Goal: Task Accomplishment & Management: Use online tool/utility

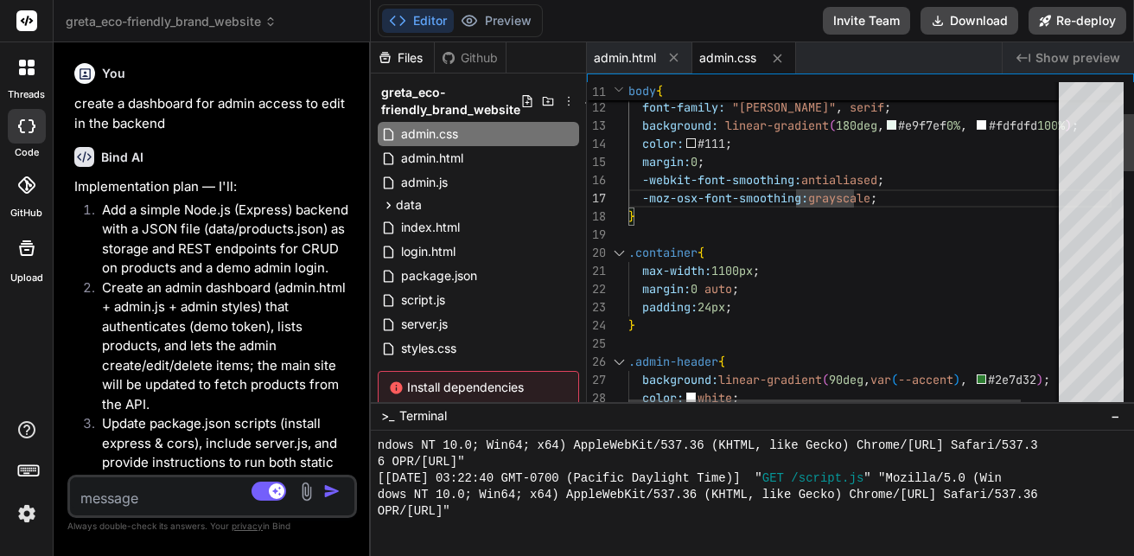
scroll to position [969, 0]
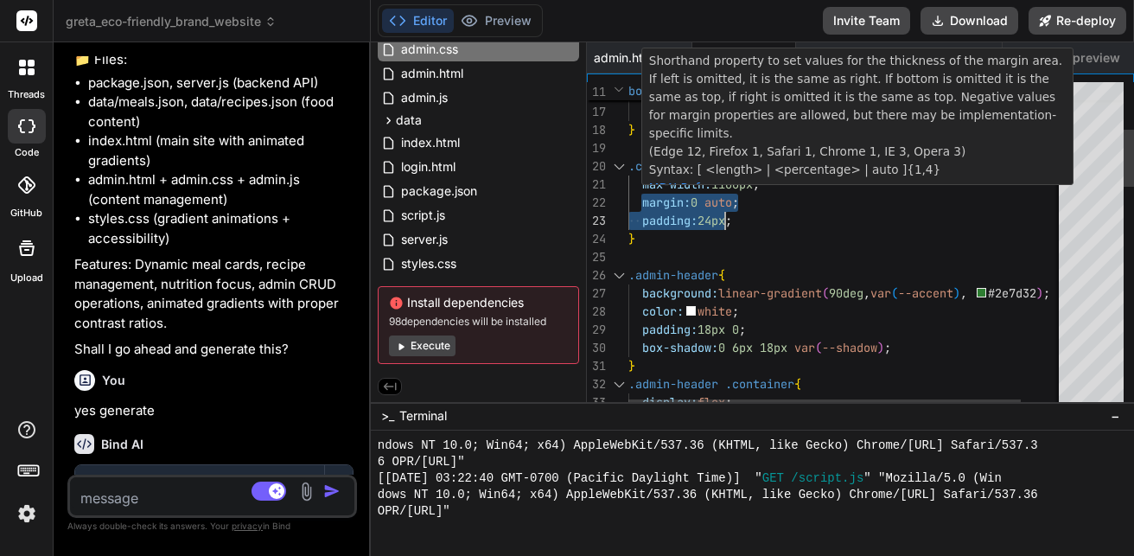
drag, startPoint x: 640, startPoint y: 194, endPoint x: 739, endPoint y: 219, distance: 101.7
drag, startPoint x: 717, startPoint y: 213, endPoint x: 703, endPoint y: 215, distance: 14.8
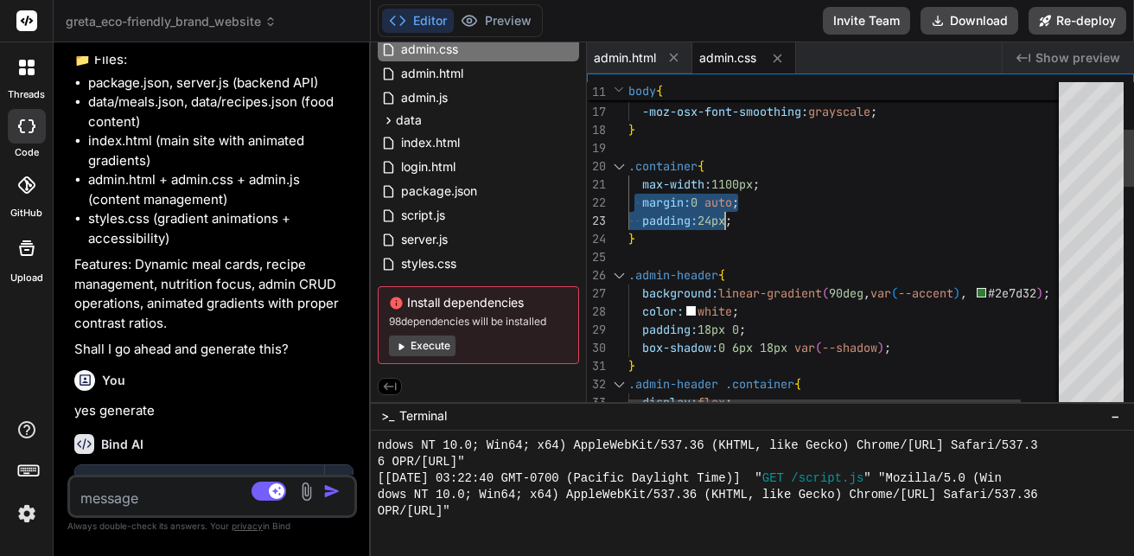
drag, startPoint x: 637, startPoint y: 201, endPoint x: 754, endPoint y: 208, distance: 116.9
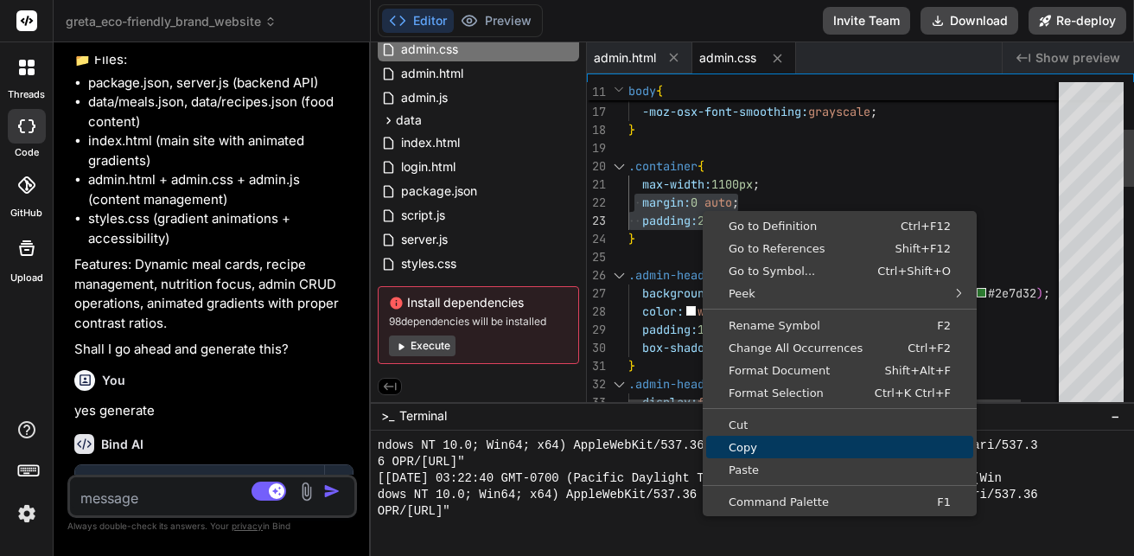
click at [731, 436] on link "Copy" at bounding box center [839, 447] width 267 height 22
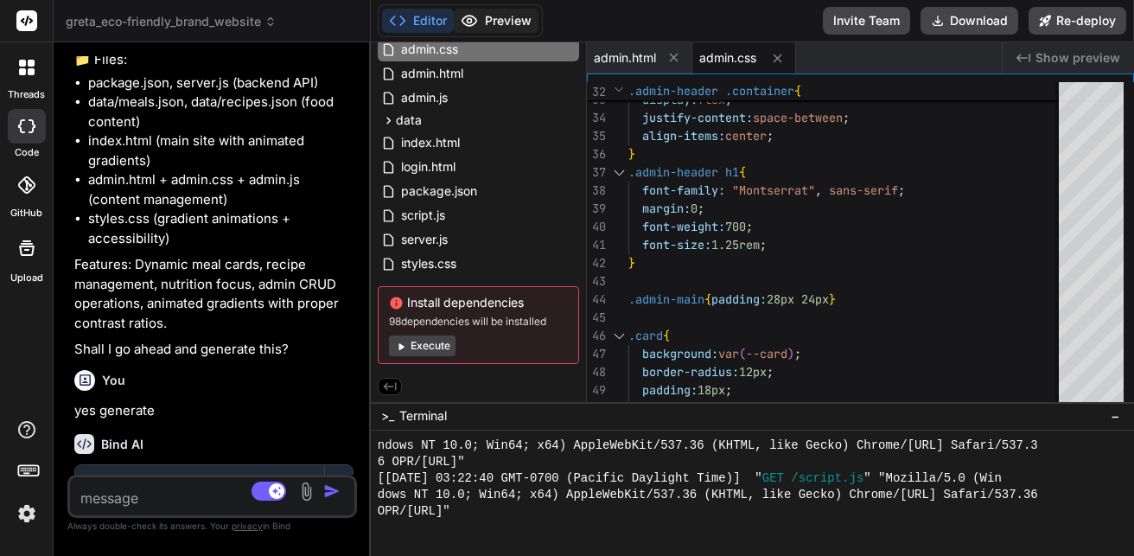
click at [478, 13] on button "Preview" at bounding box center [496, 21] width 85 height 24
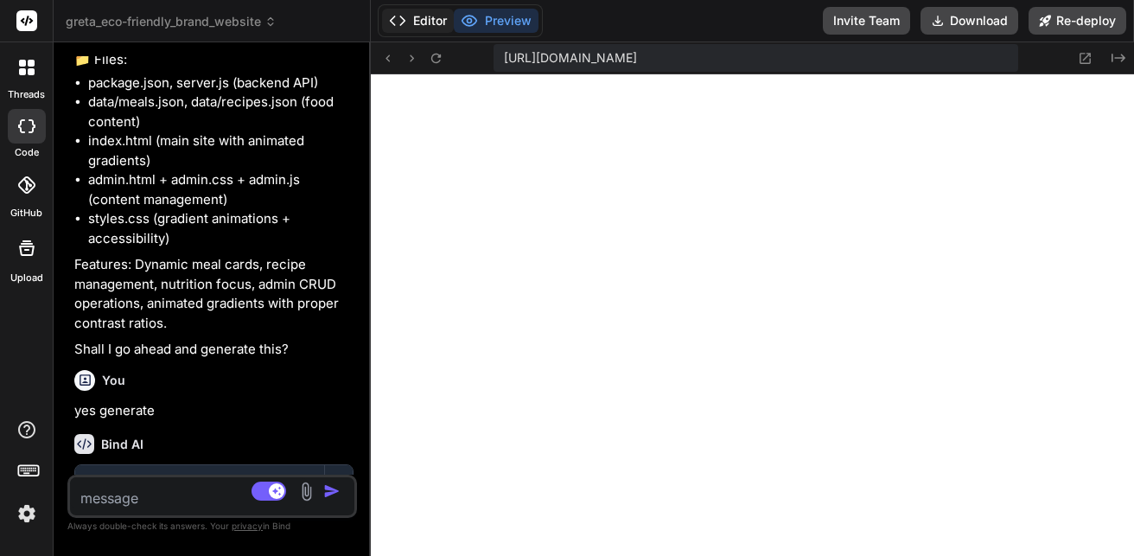
click at [420, 14] on button "Editor" at bounding box center [418, 21] width 72 height 24
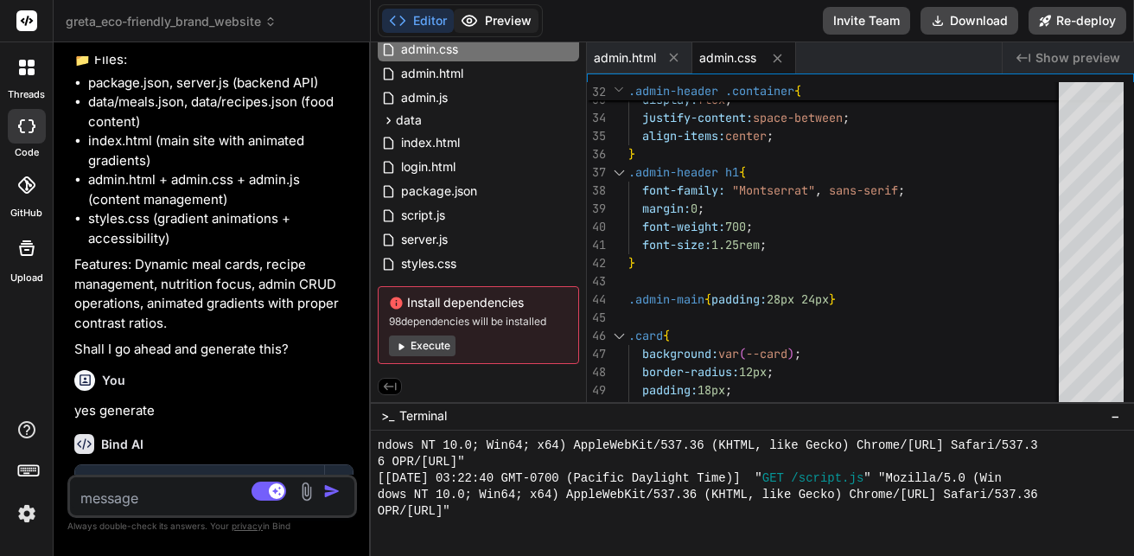
click at [485, 23] on button "Preview" at bounding box center [496, 21] width 85 height 24
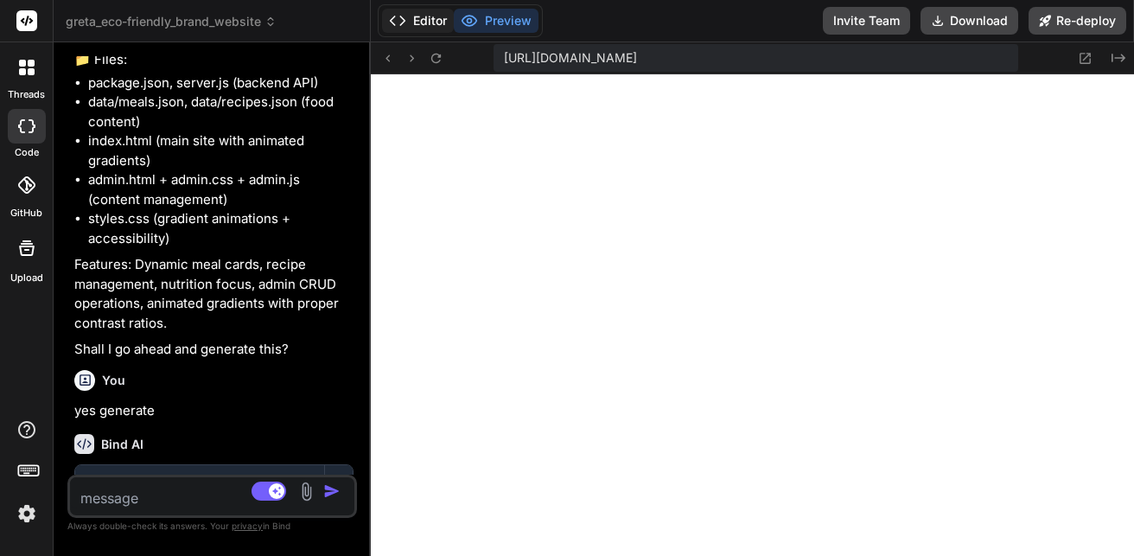
click at [404, 28] on icon at bounding box center [397, 20] width 17 height 17
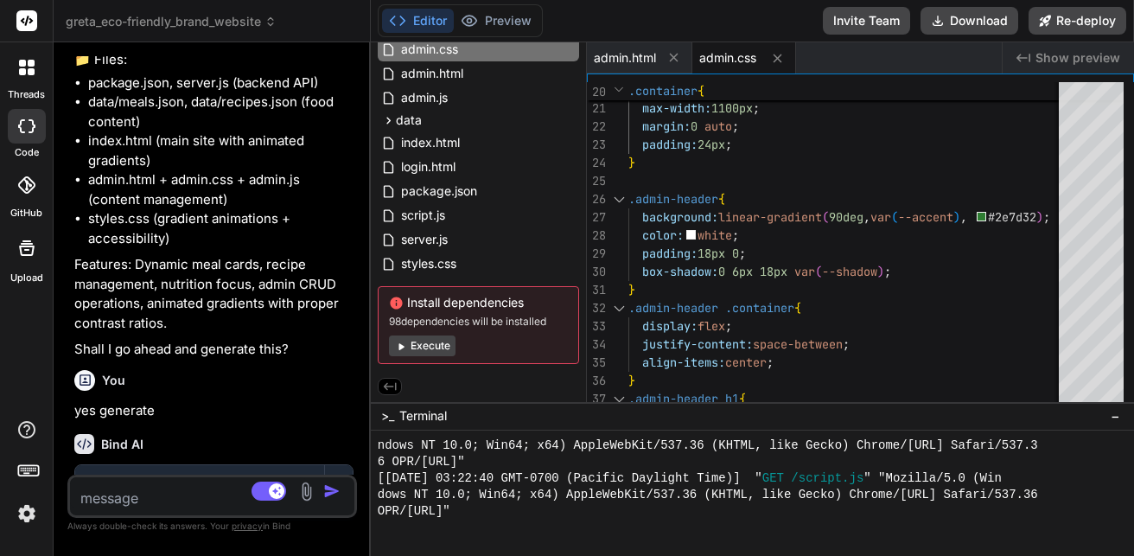
click at [724, 62] on span "admin.css" at bounding box center [727, 57] width 57 height 17
click at [724, 60] on span "admin.css" at bounding box center [727, 57] width 57 height 17
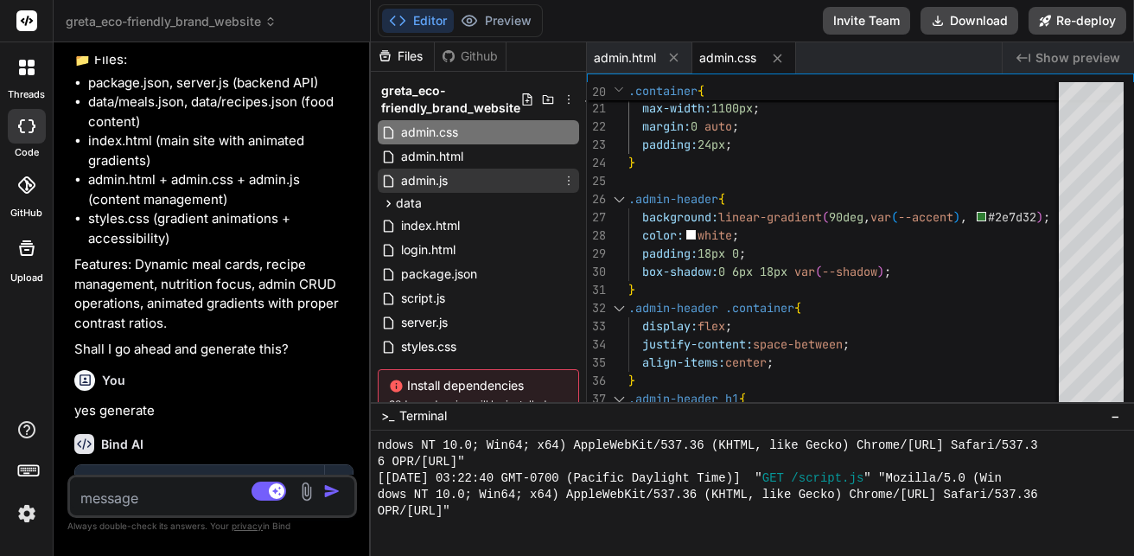
scroll to position [0, 0]
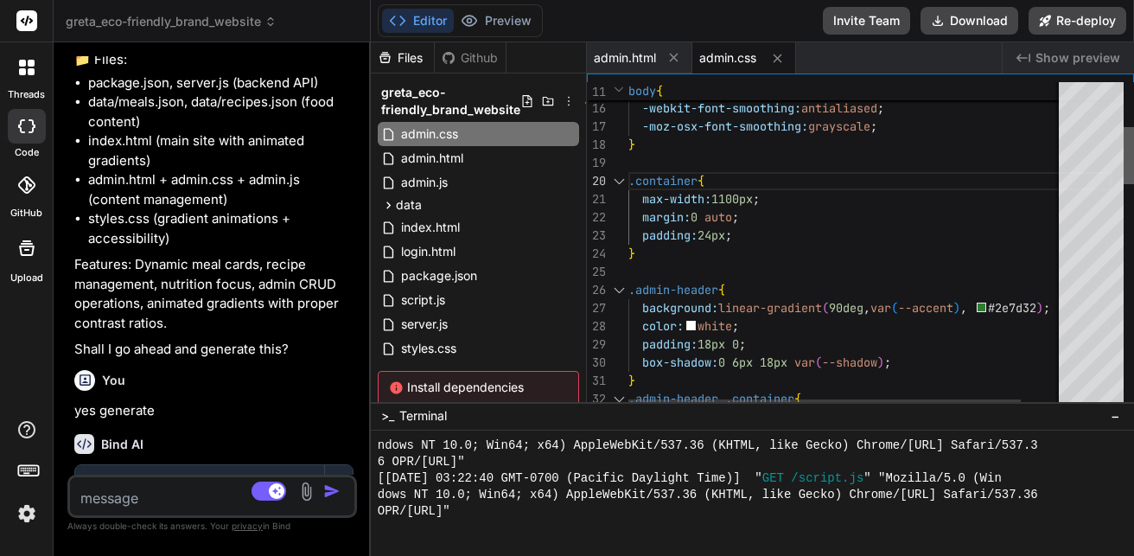
click at [1133, 144] on div at bounding box center [1129, 155] width 10 height 57
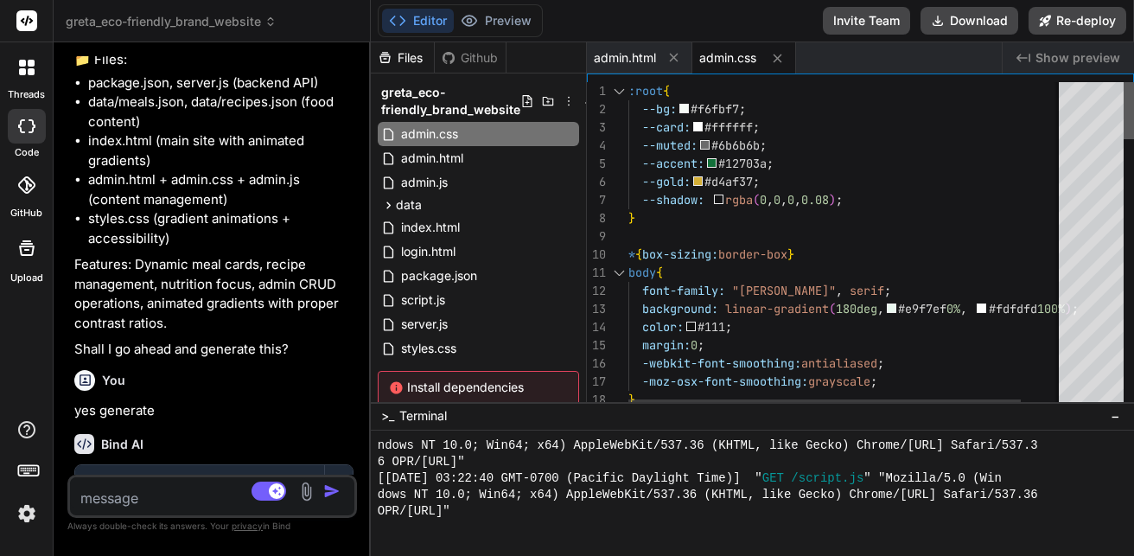
click at [1133, 103] on div at bounding box center [1129, 110] width 10 height 57
click at [1133, 84] on div at bounding box center [1129, 110] width 10 height 57
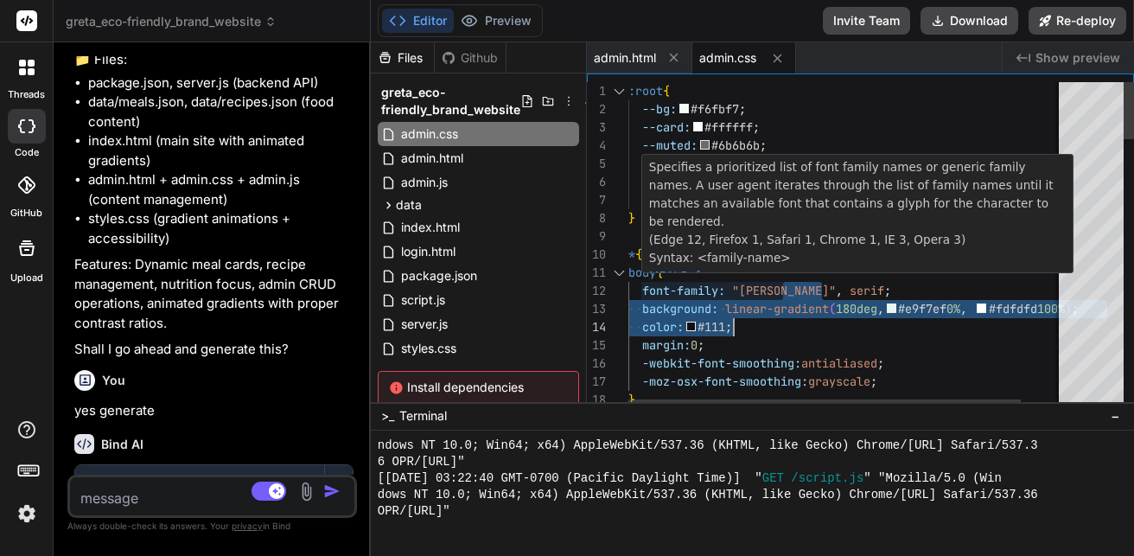
drag, startPoint x: 796, startPoint y: 277, endPoint x: 993, endPoint y: 319, distance: 201.4
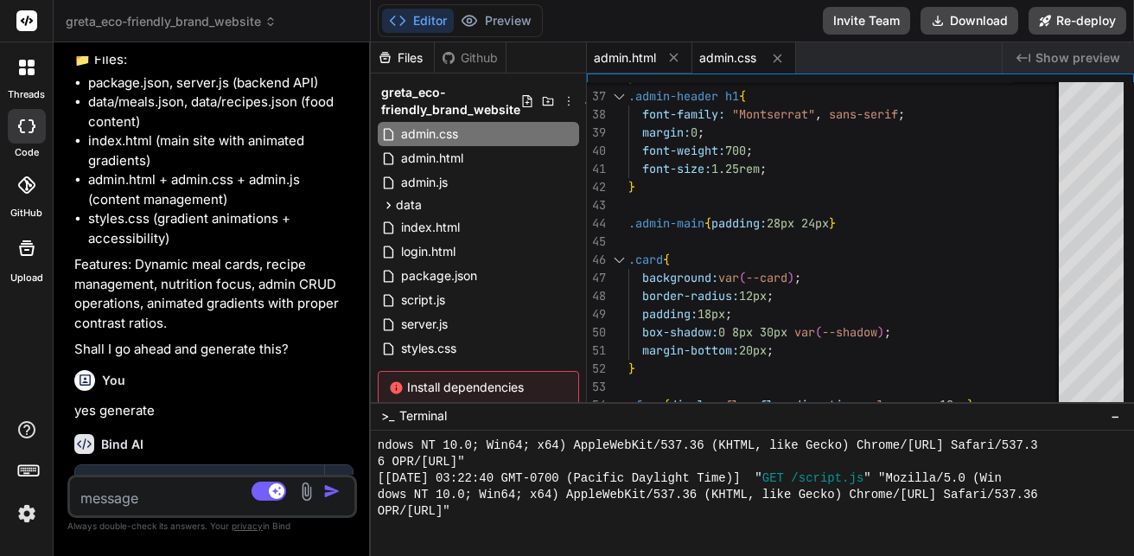
click at [614, 56] on span "admin.html" at bounding box center [625, 57] width 62 height 17
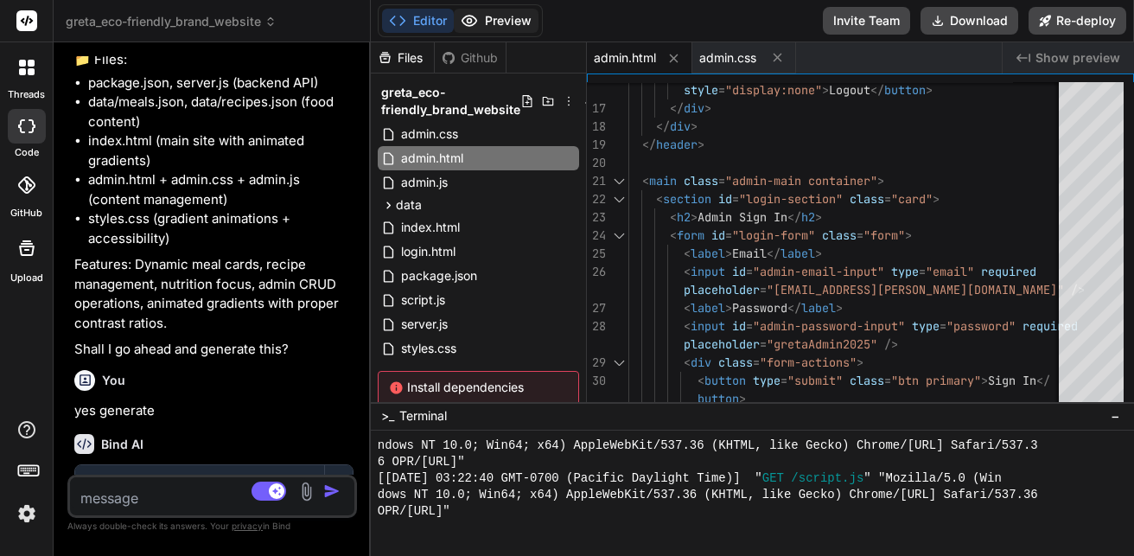
click at [495, 10] on button "Preview" at bounding box center [496, 21] width 85 height 24
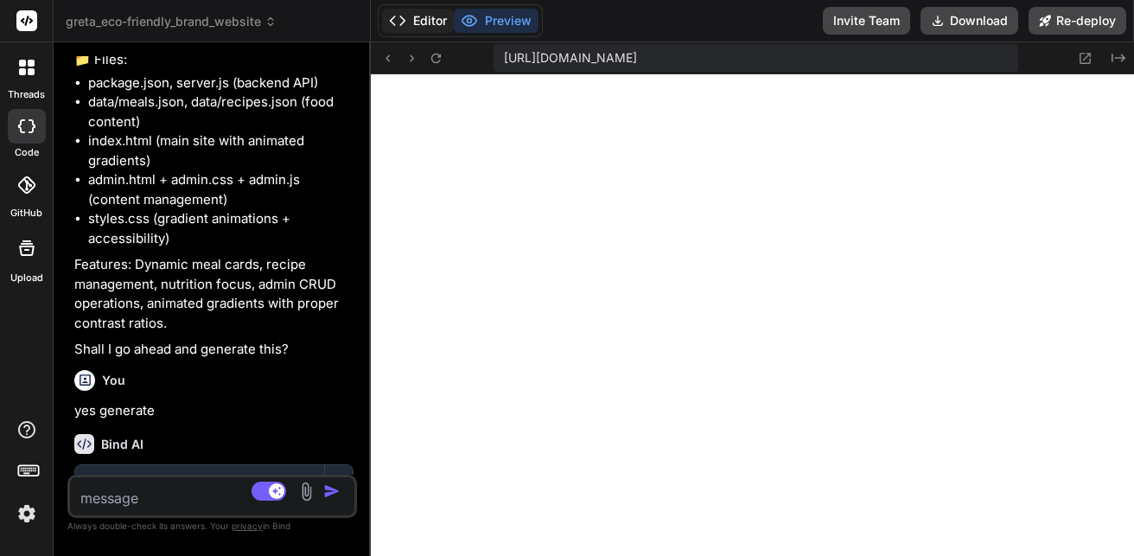
click at [400, 14] on icon at bounding box center [397, 20] width 17 height 17
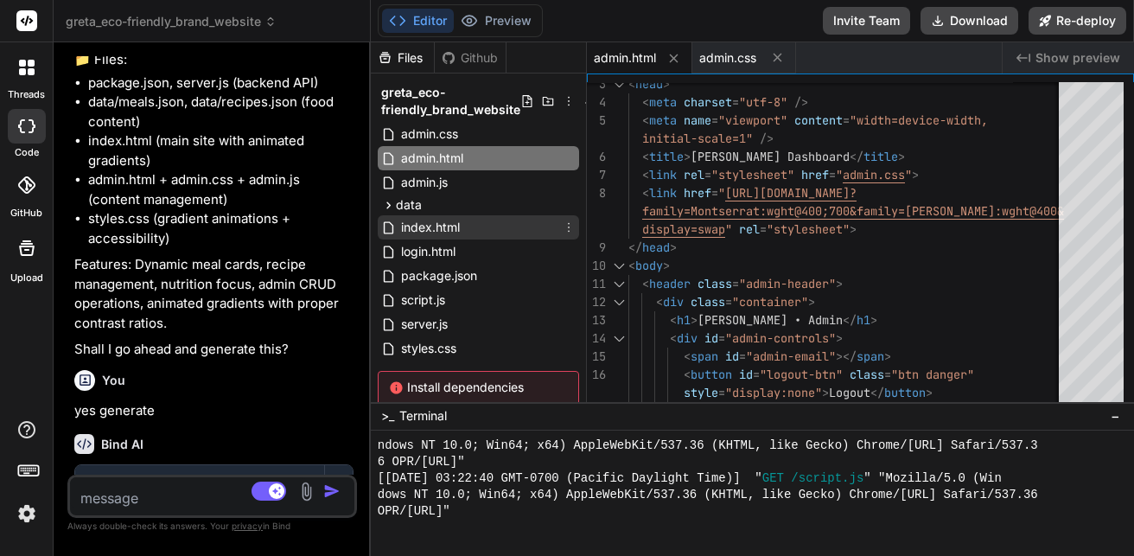
click at [411, 226] on span "index.html" at bounding box center [430, 227] width 62 height 21
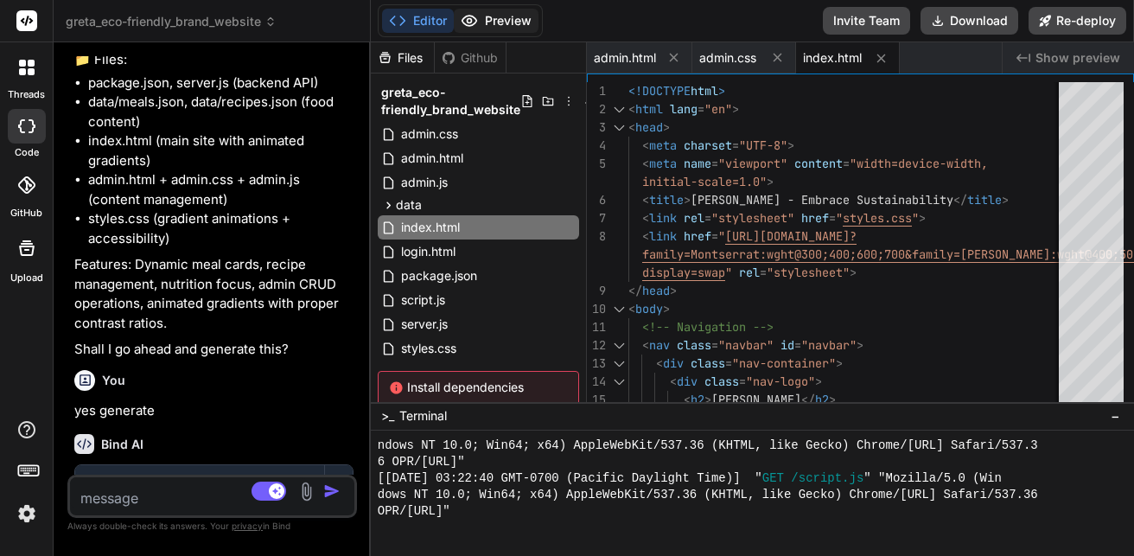
click at [502, 26] on button "Preview" at bounding box center [496, 21] width 85 height 24
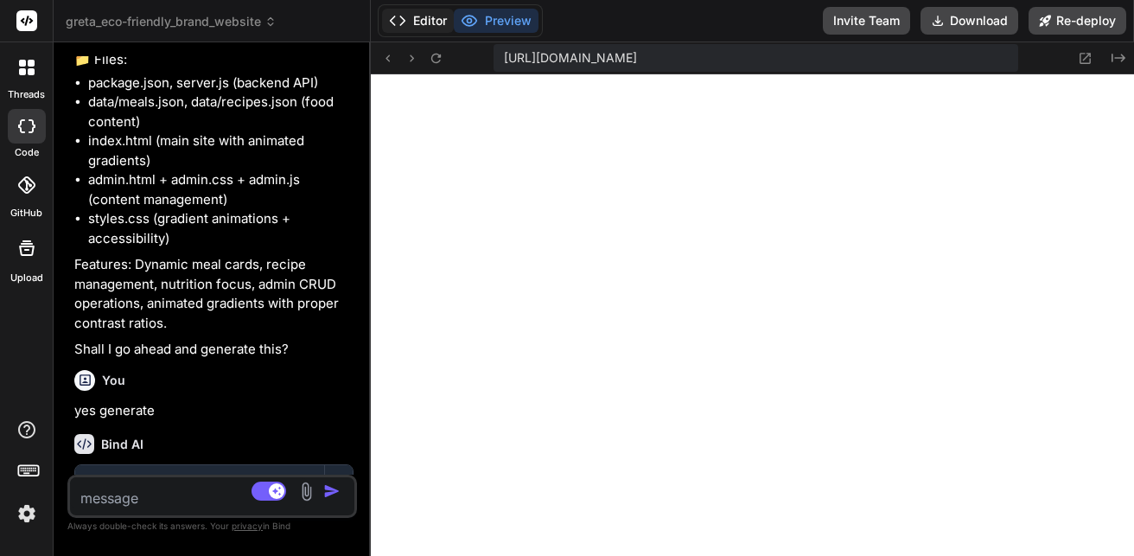
click at [442, 23] on button "Editor" at bounding box center [418, 21] width 72 height 24
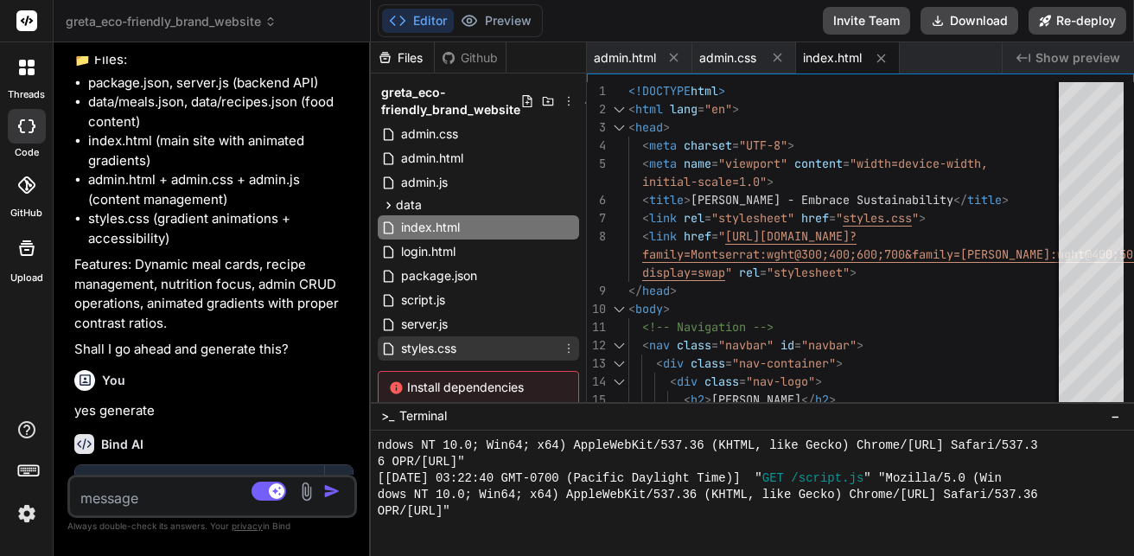
click at [499, 341] on div "styles.css" at bounding box center [478, 348] width 201 height 24
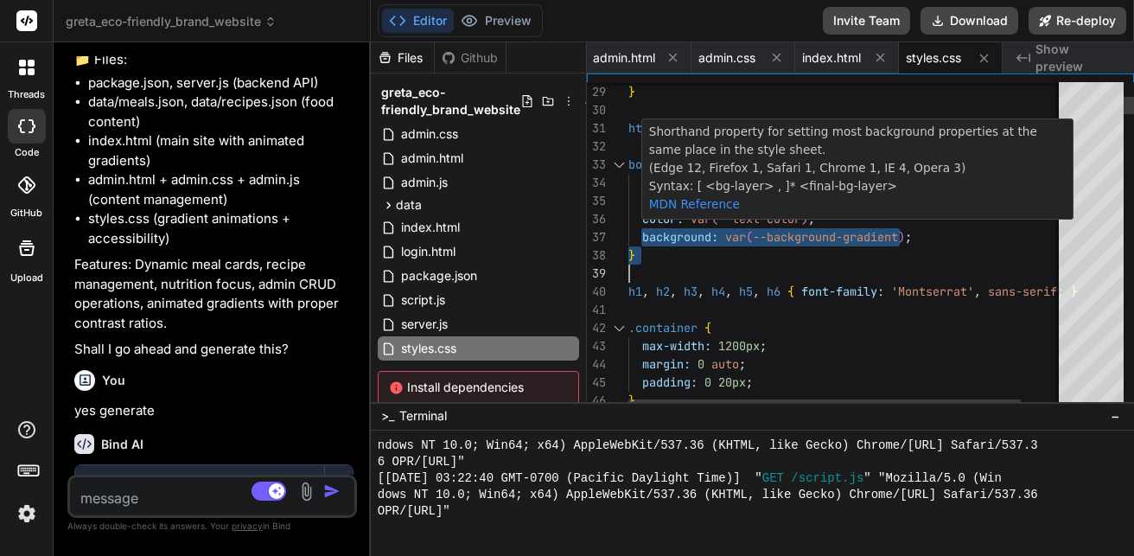
type textarea "box-sizing: border-box; } html { scroll-behavior: smooth; } body { font-family:…"
drag, startPoint x: 642, startPoint y: 235, endPoint x: 943, endPoint y: 226, distance: 300.9
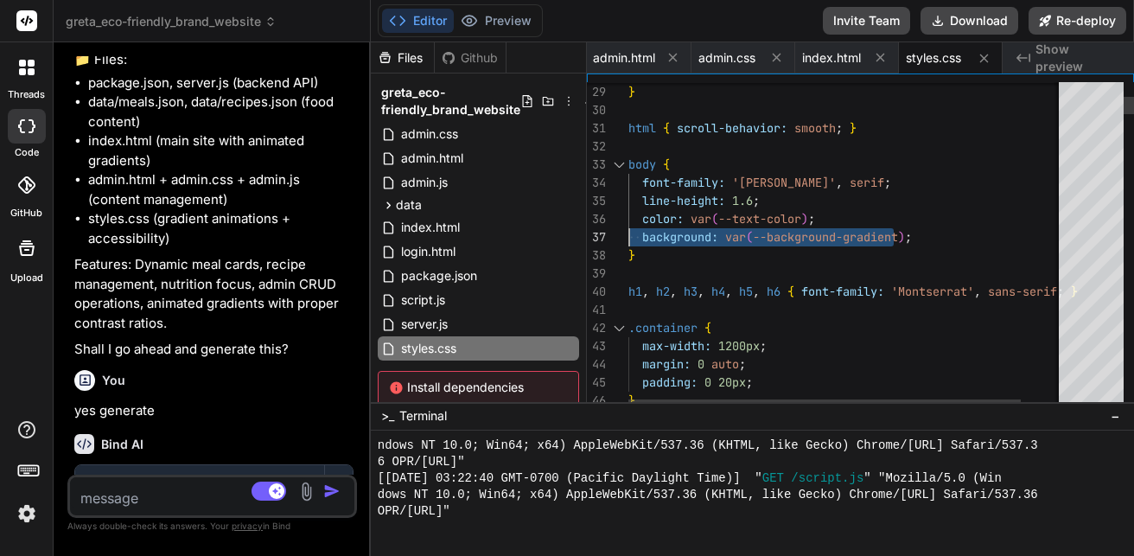
drag, startPoint x: 926, startPoint y: 237, endPoint x: 627, endPoint y: 233, distance: 299.1
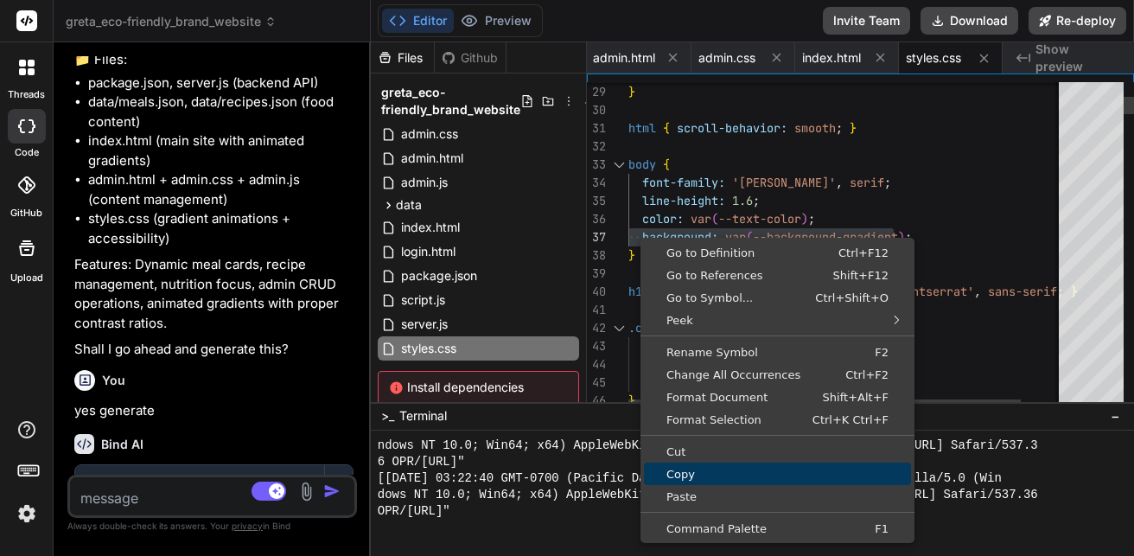
click at [684, 468] on span "Copy" at bounding box center [777, 473] width 267 height 11
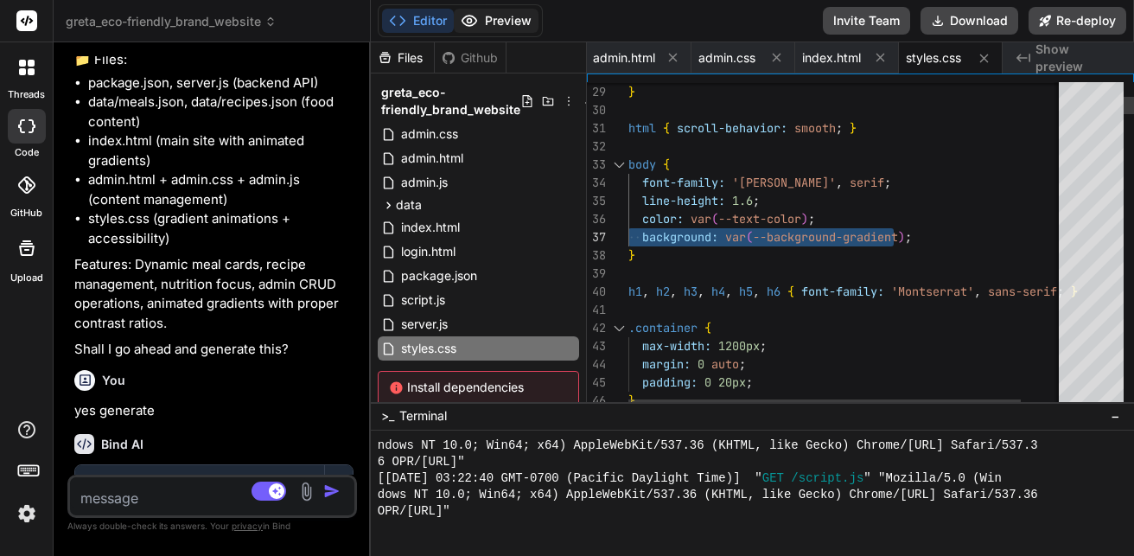
click at [500, 10] on button "Preview" at bounding box center [496, 21] width 85 height 24
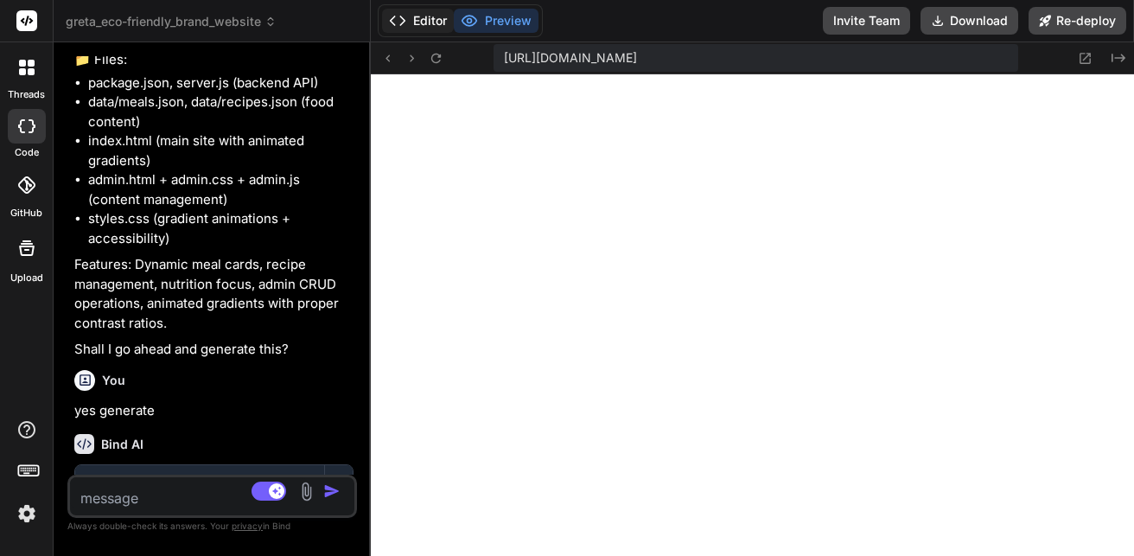
click at [434, 13] on button "Editor" at bounding box center [418, 21] width 72 height 24
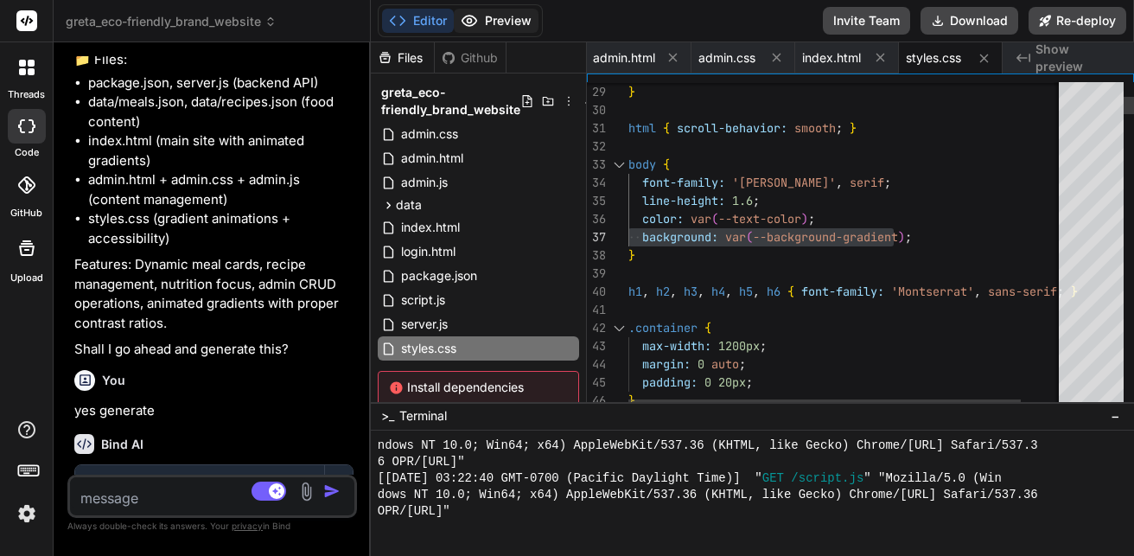
click at [496, 25] on button "Preview" at bounding box center [496, 21] width 85 height 24
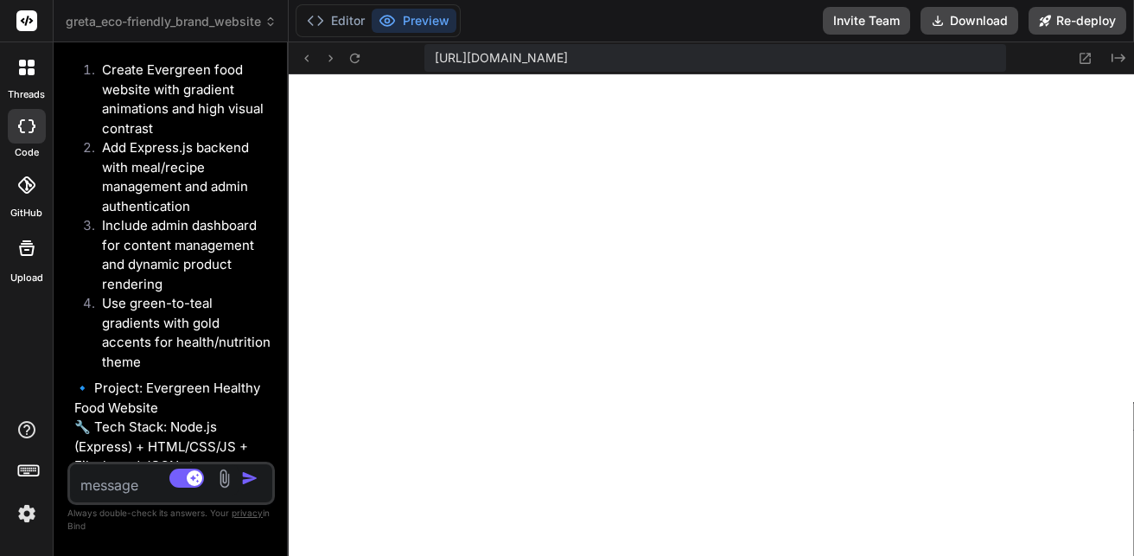
type textarea "x"
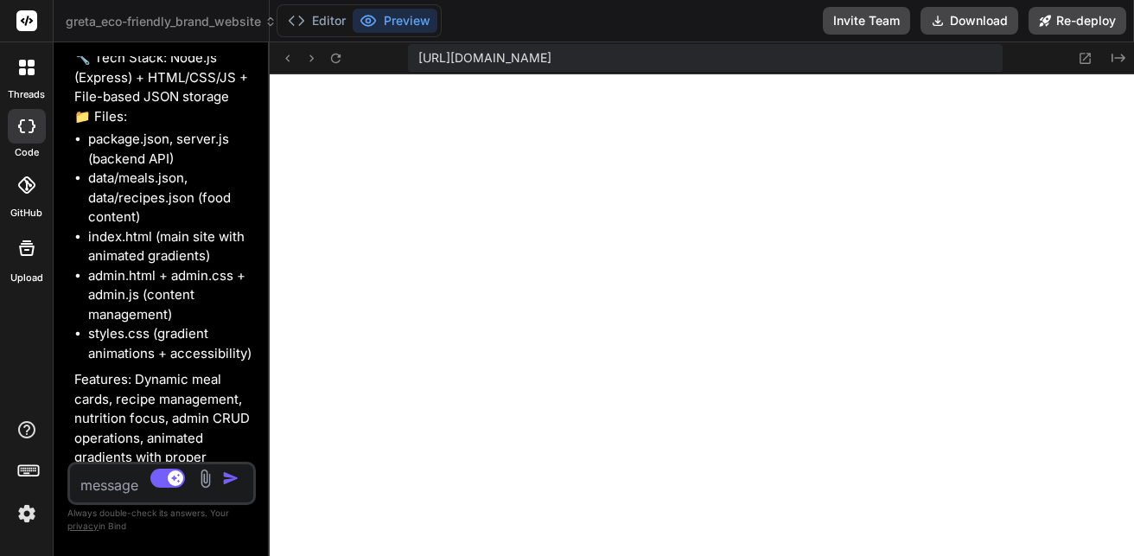
drag, startPoint x: 369, startPoint y: 236, endPoint x: 185, endPoint y: 198, distance: 188.0
click at [49, 199] on div "threads code GitHub Upload greta_eco-friendly_brand_website Created with Pixso.…" at bounding box center [567, 278] width 1134 height 556
drag, startPoint x: 418, startPoint y: 57, endPoint x: 989, endPoint y: 64, distance: 570.5
click at [551, 64] on span "[URL][DOMAIN_NAME]" at bounding box center [484, 57] width 133 height 17
copy span "[URL]"
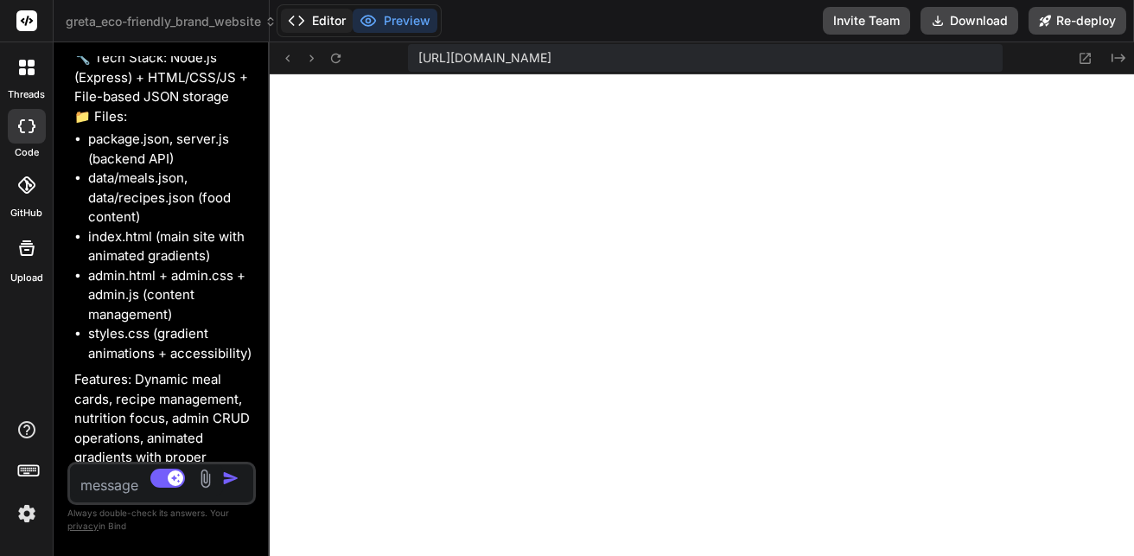
click at [318, 12] on button "Editor" at bounding box center [317, 21] width 72 height 24
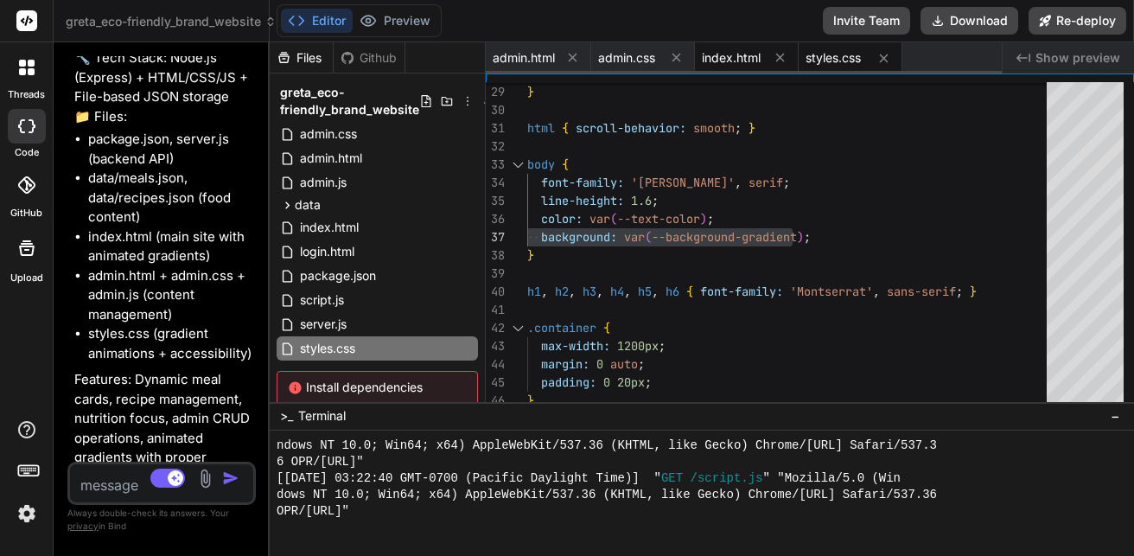
click at [730, 51] on span "index.html" at bounding box center [731, 57] width 59 height 17
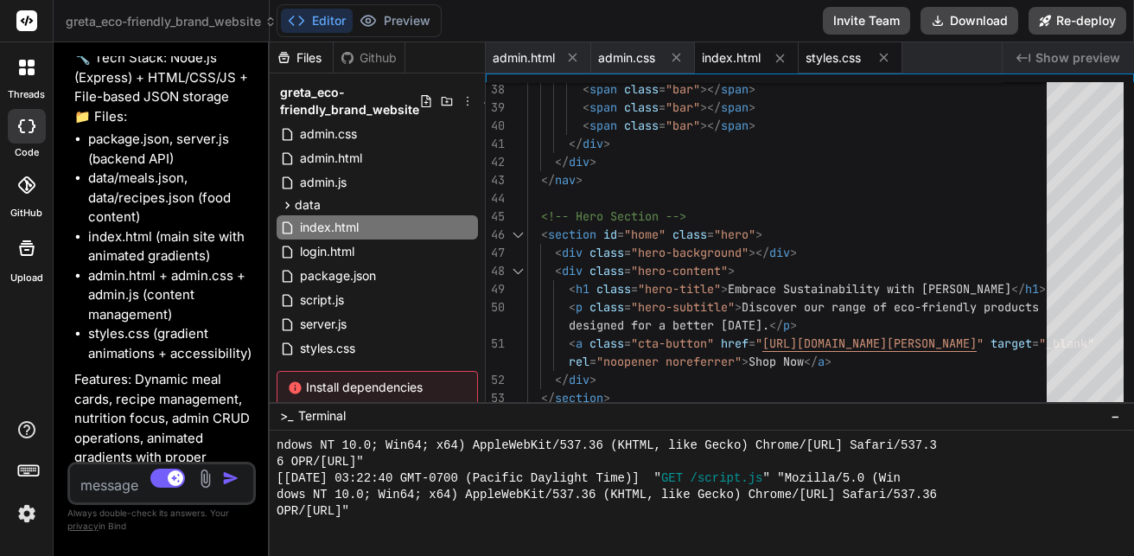
click at [822, 68] on div "styles.css" at bounding box center [851, 57] width 104 height 31
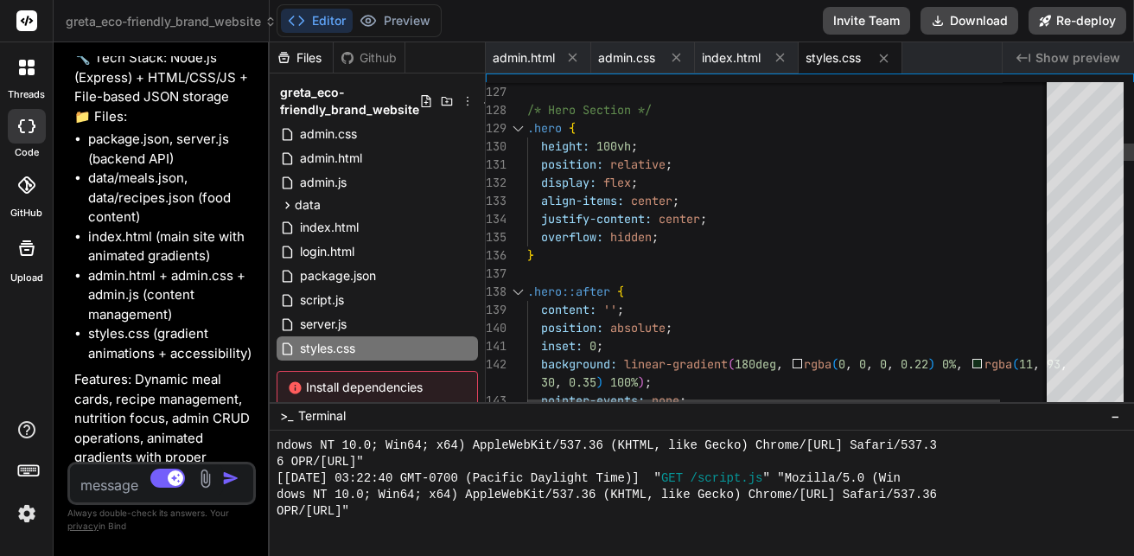
scroll to position [0, 0]
drag, startPoint x: 539, startPoint y: 238, endPoint x: 666, endPoint y: 228, distance: 127.4
drag, startPoint x: 532, startPoint y: 237, endPoint x: 697, endPoint y: 222, distance: 165.7
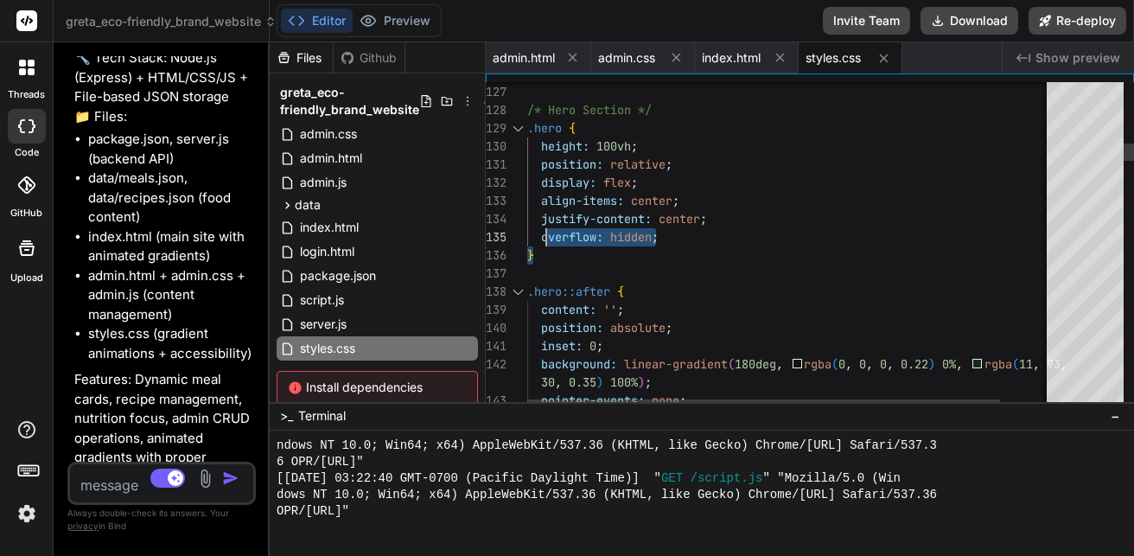
drag, startPoint x: 644, startPoint y: 247, endPoint x: 542, endPoint y: 232, distance: 103.2
drag, startPoint x: 533, startPoint y: 232, endPoint x: 678, endPoint y: 237, distance: 145.3
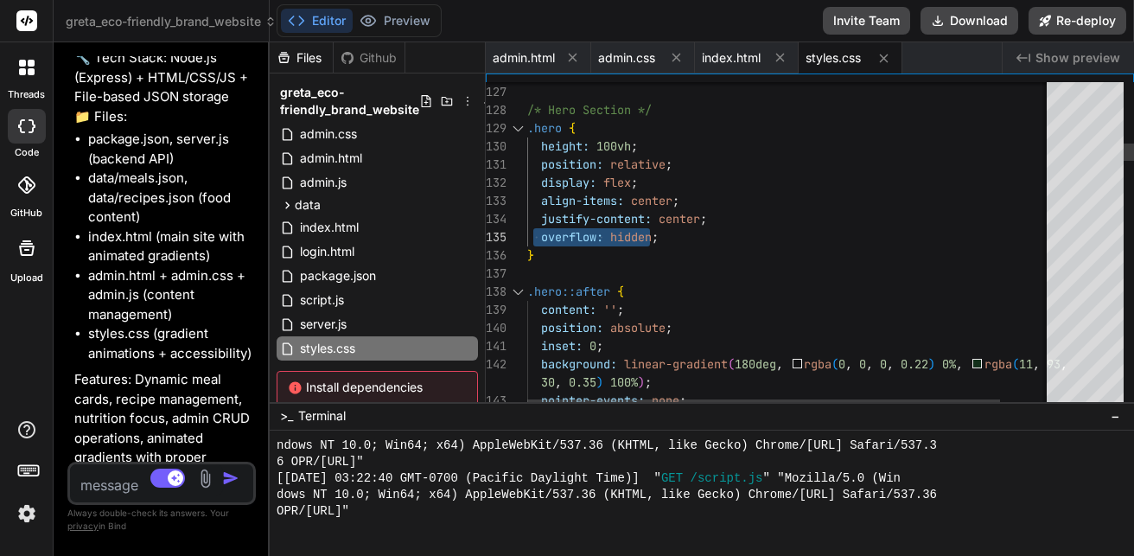
drag, startPoint x: 659, startPoint y: 240, endPoint x: 652, endPoint y: 245, distance: 8.9
drag, startPoint x: 656, startPoint y: 237, endPoint x: 637, endPoint y: 239, distance: 19.1
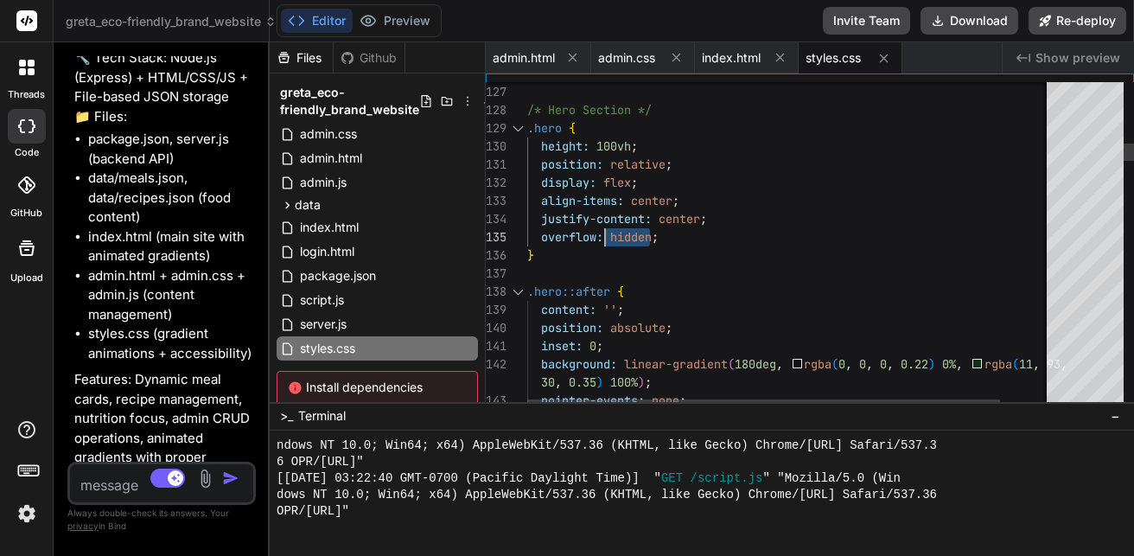
drag, startPoint x: 715, startPoint y: 252, endPoint x: 706, endPoint y: 238, distance: 17.0
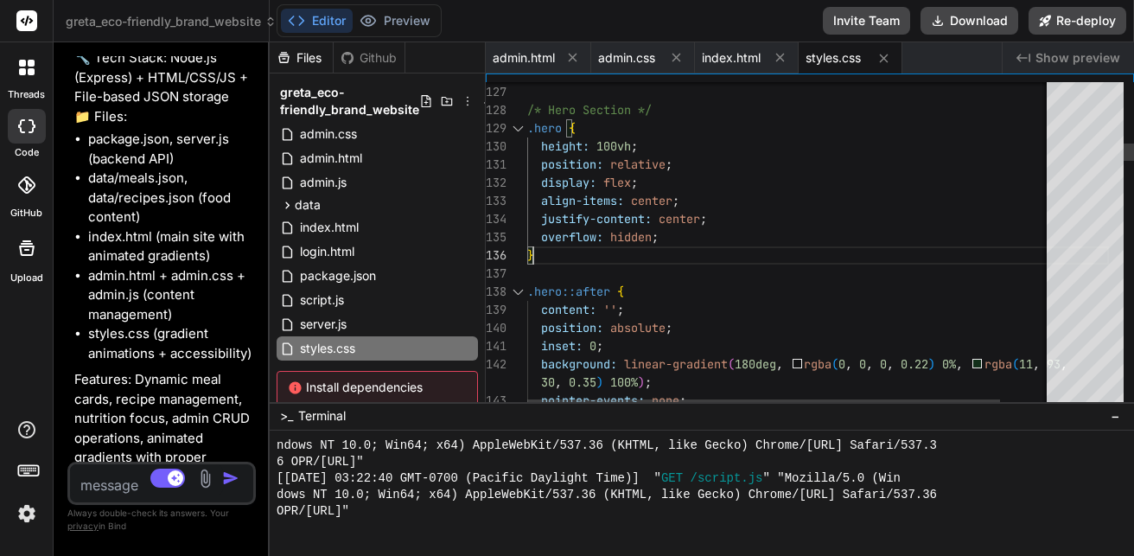
drag, startPoint x: 666, startPoint y: 241, endPoint x: 648, endPoint y: 233, distance: 19.7
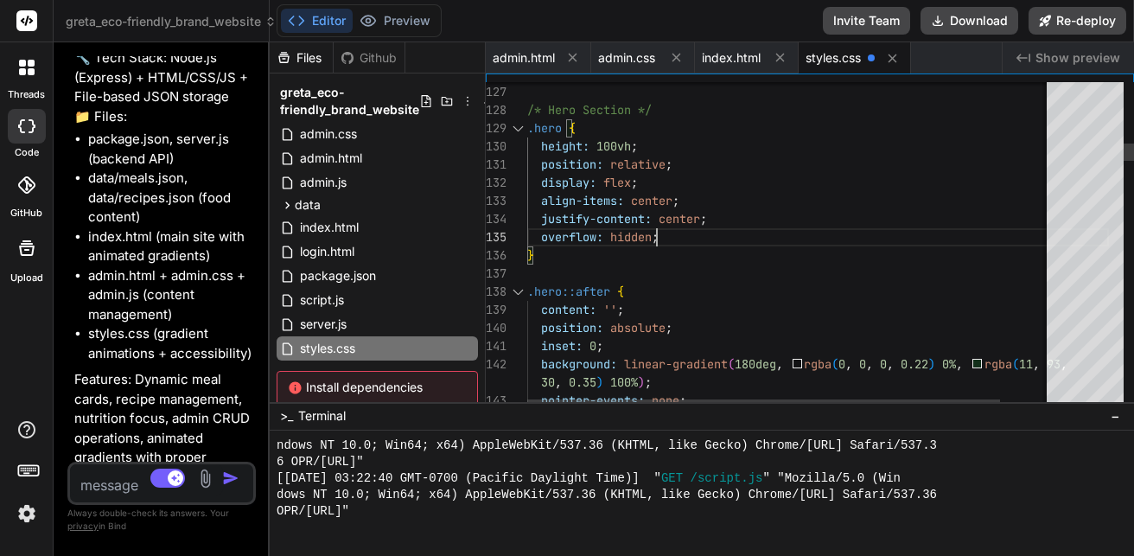
scroll to position [16, 0]
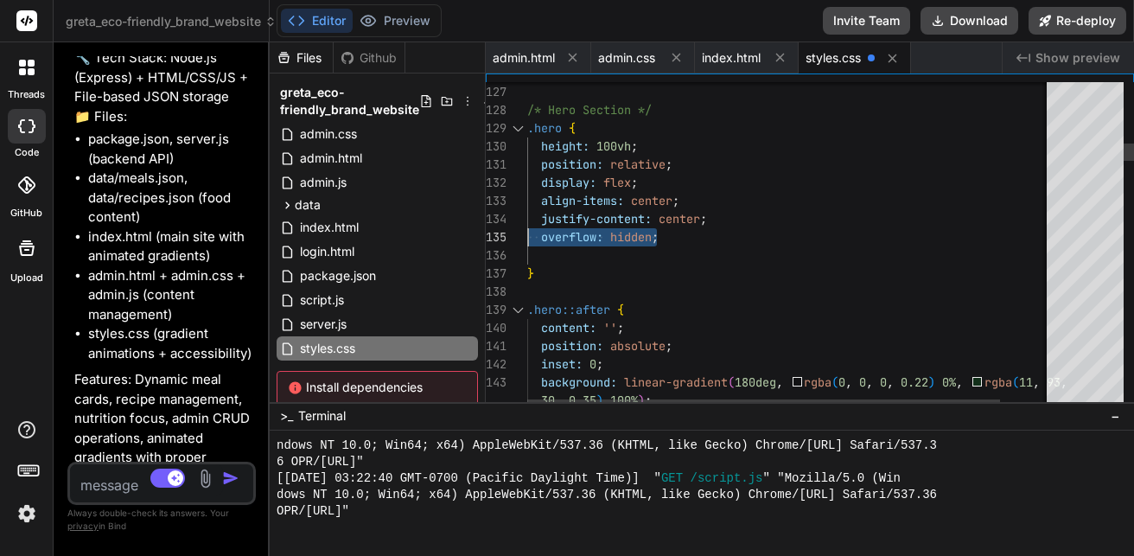
drag, startPoint x: 671, startPoint y: 234, endPoint x: 517, endPoint y: 228, distance: 154.0
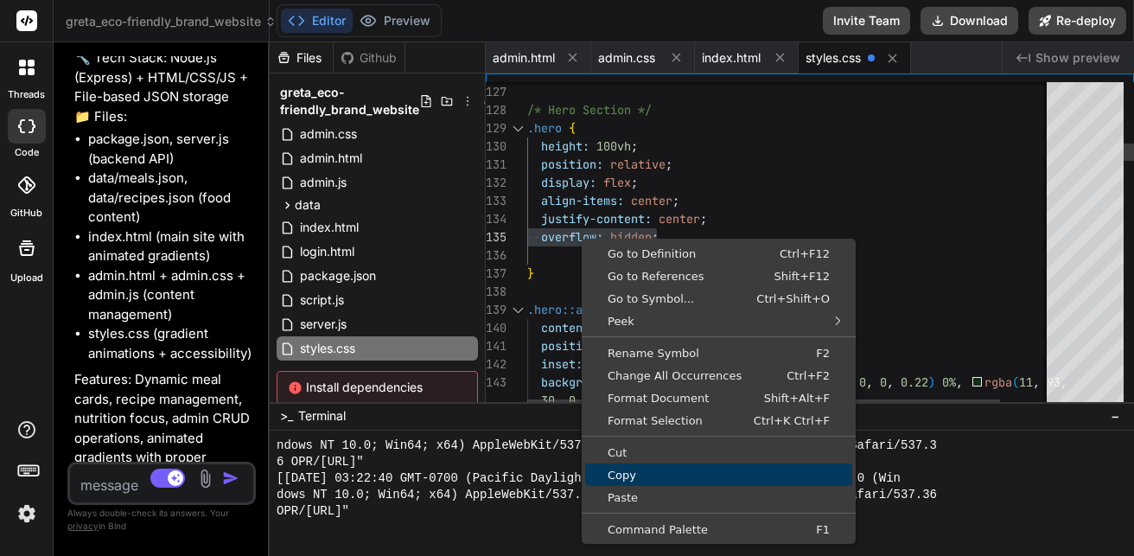
click at [665, 465] on link "Copy" at bounding box center [718, 474] width 267 height 22
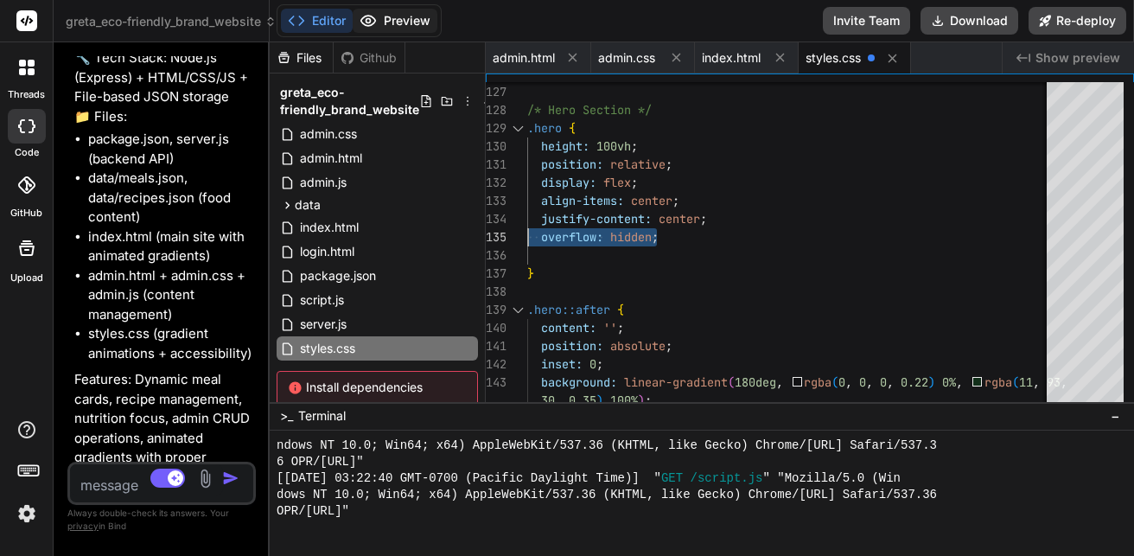
click at [411, 19] on button "Preview" at bounding box center [395, 21] width 85 height 24
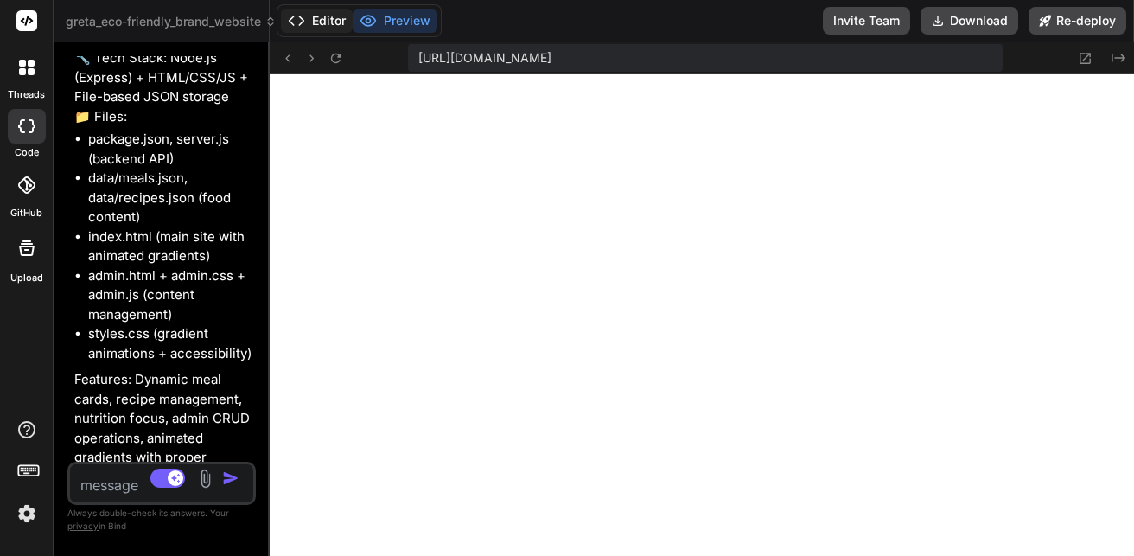
click at [302, 12] on icon at bounding box center [296, 20] width 17 height 17
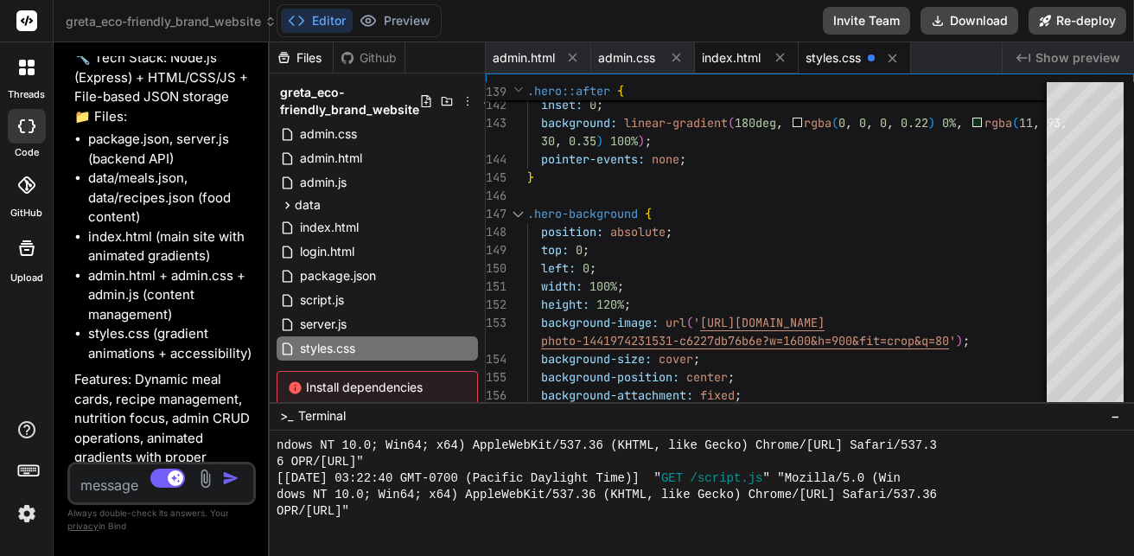
click at [729, 64] on span "index.html" at bounding box center [731, 57] width 59 height 17
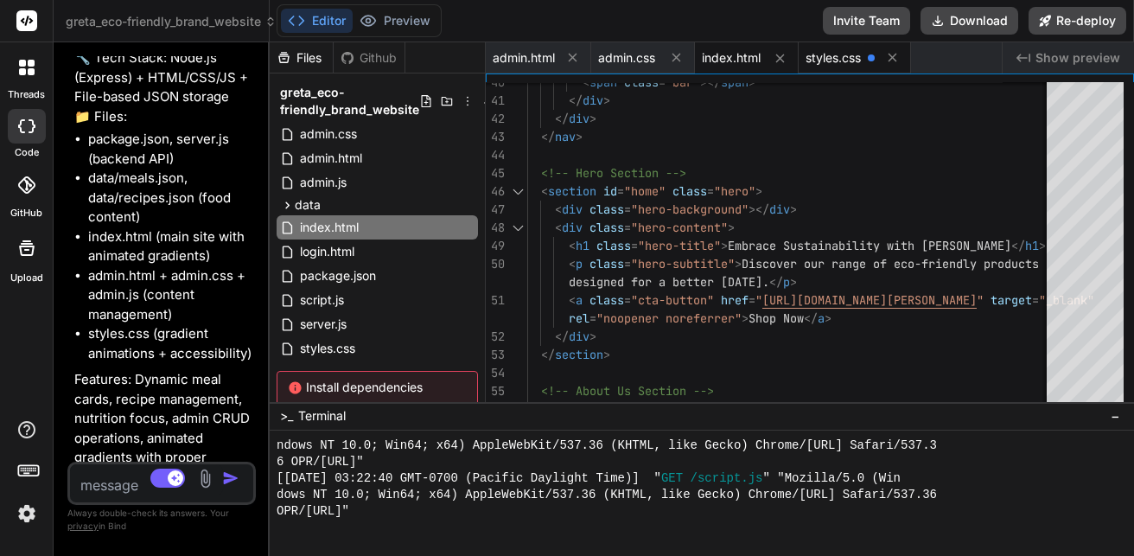
click at [819, 50] on span "styles.css" at bounding box center [832, 57] width 55 height 17
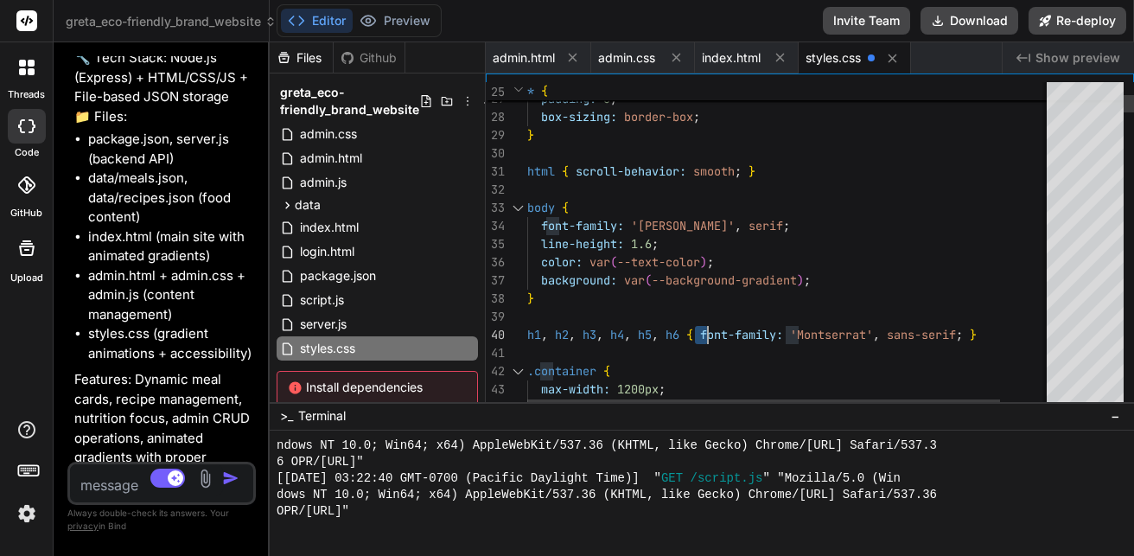
drag, startPoint x: 724, startPoint y: 329, endPoint x: 715, endPoint y: 334, distance: 10.8
drag, startPoint x: 722, startPoint y: 334, endPoint x: 956, endPoint y: 324, distance: 234.4
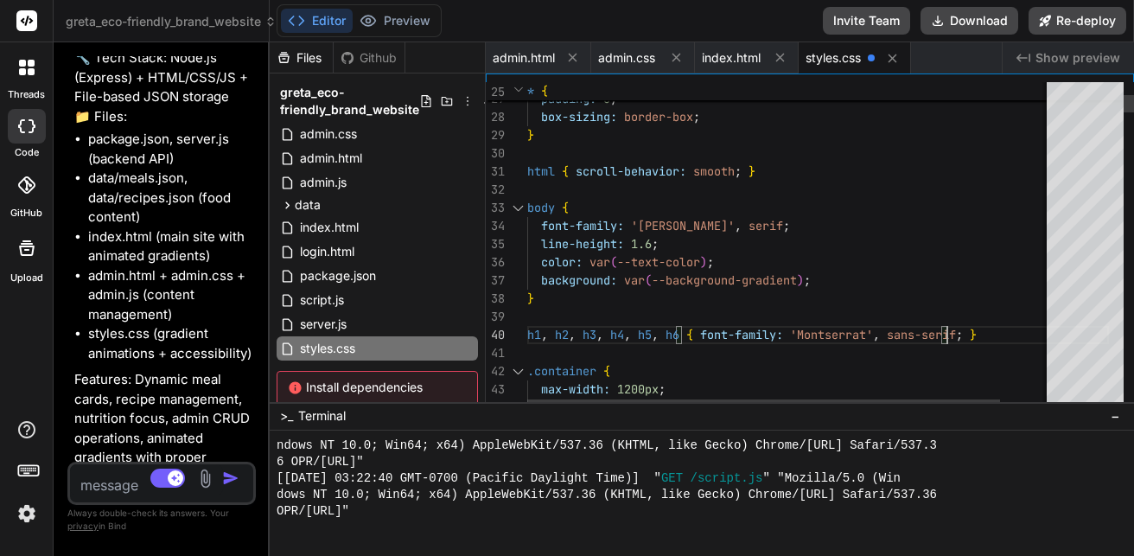
drag, startPoint x: 970, startPoint y: 322, endPoint x: 952, endPoint y: 320, distance: 17.4
drag, startPoint x: 975, startPoint y: 337, endPoint x: 942, endPoint y: 327, distance: 34.4
drag, startPoint x: 974, startPoint y: 329, endPoint x: 915, endPoint y: 323, distance: 59.1
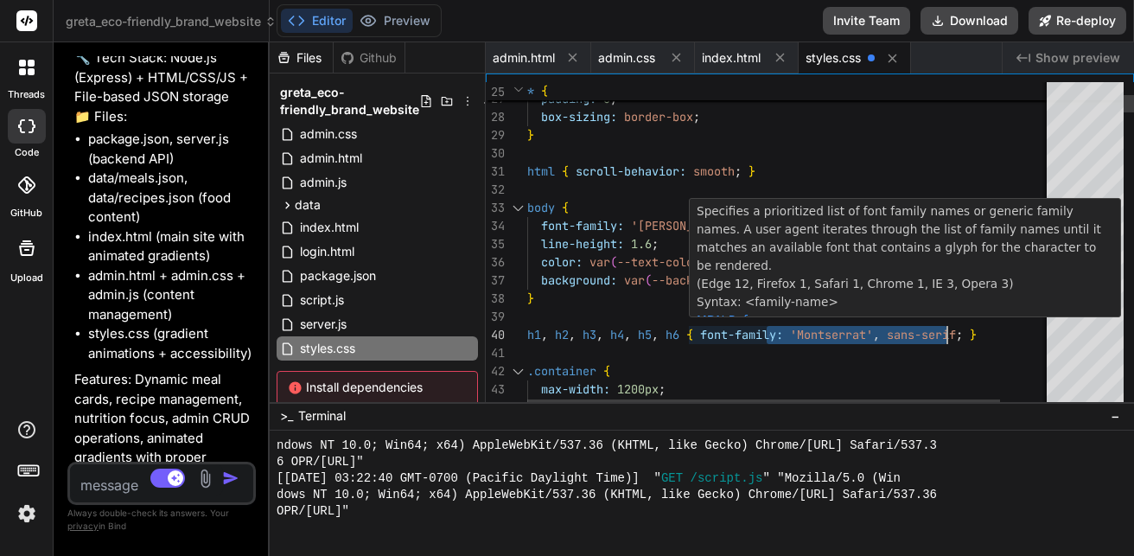
drag, startPoint x: 790, startPoint y: 328, endPoint x: 929, endPoint y: 334, distance: 139.3
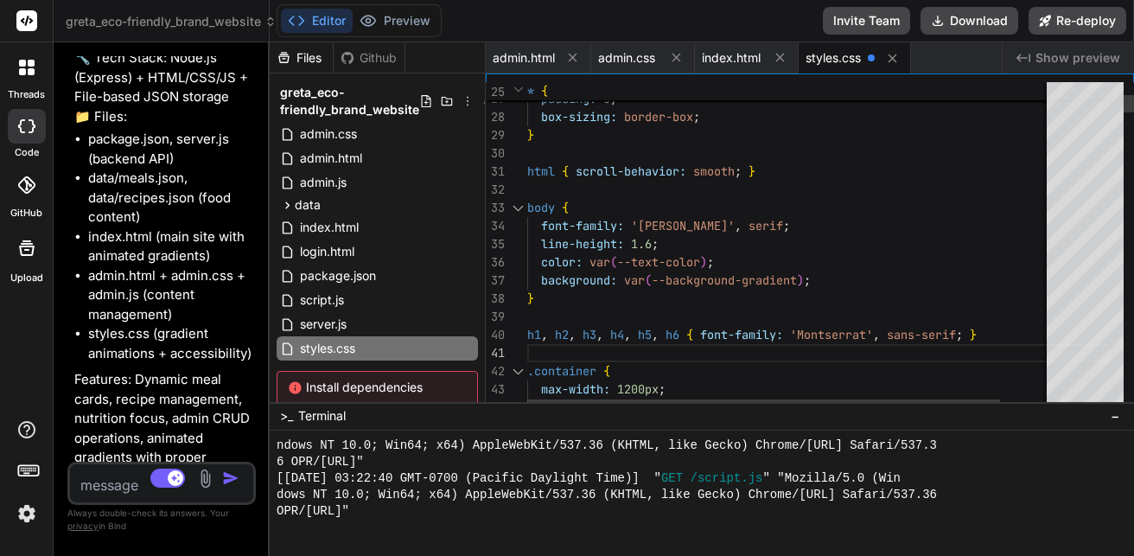
drag, startPoint x: 704, startPoint y: 335, endPoint x: 799, endPoint y: 320, distance: 96.3
drag, startPoint x: 995, startPoint y: 353, endPoint x: 990, endPoint y: 336, distance: 17.8
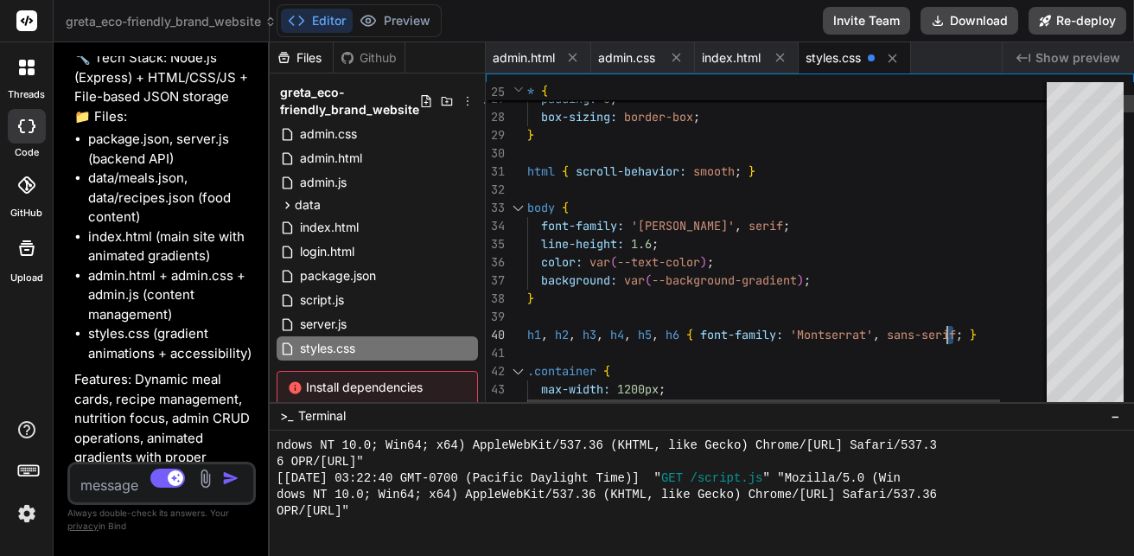
drag, startPoint x: 990, startPoint y: 336, endPoint x: 894, endPoint y: 334, distance: 96.8
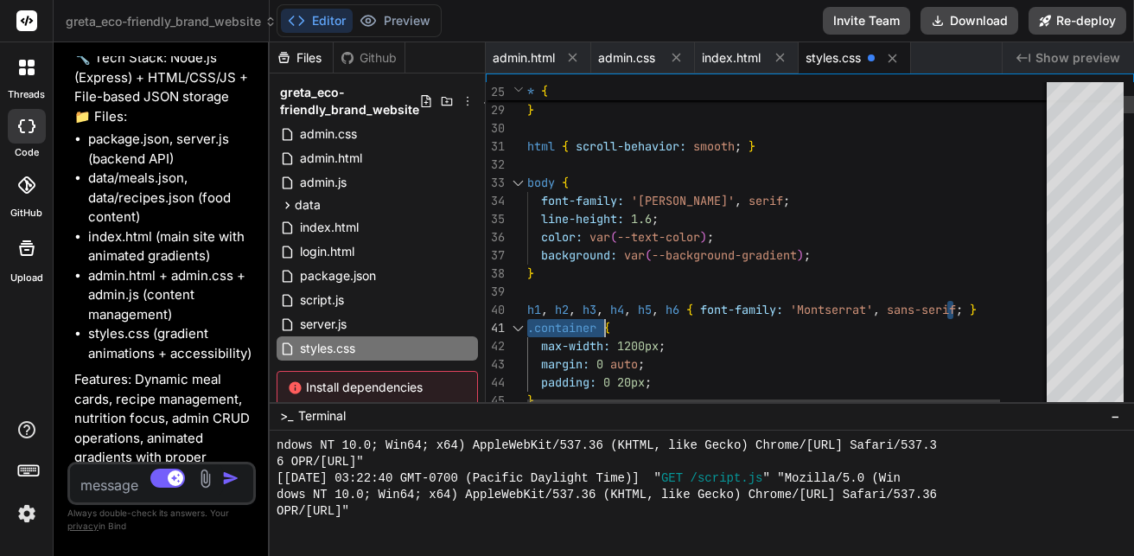
drag, startPoint x: 1007, startPoint y: 298, endPoint x: 873, endPoint y: 312, distance: 134.7
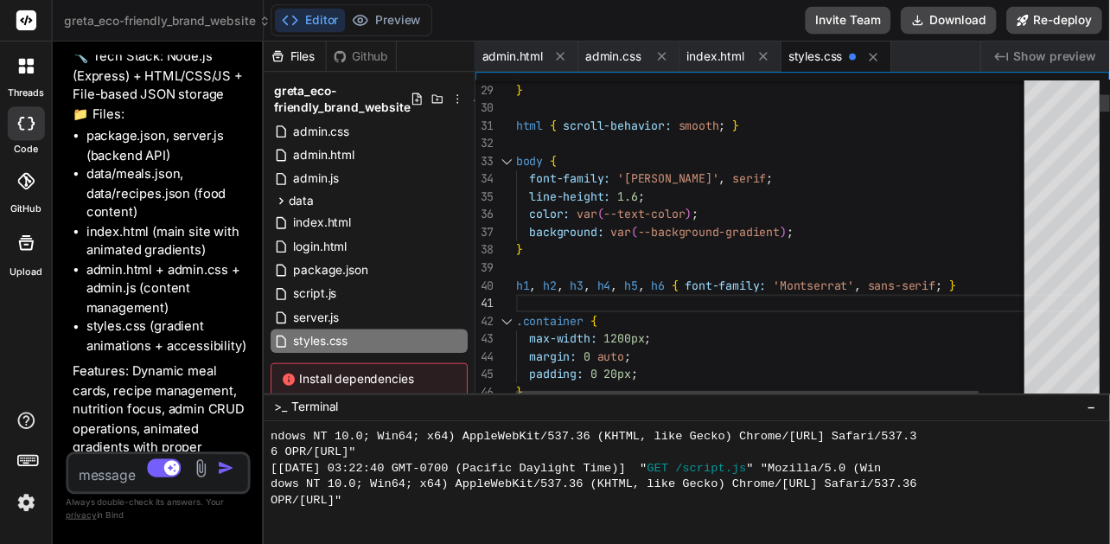
scroll to position [88, 0]
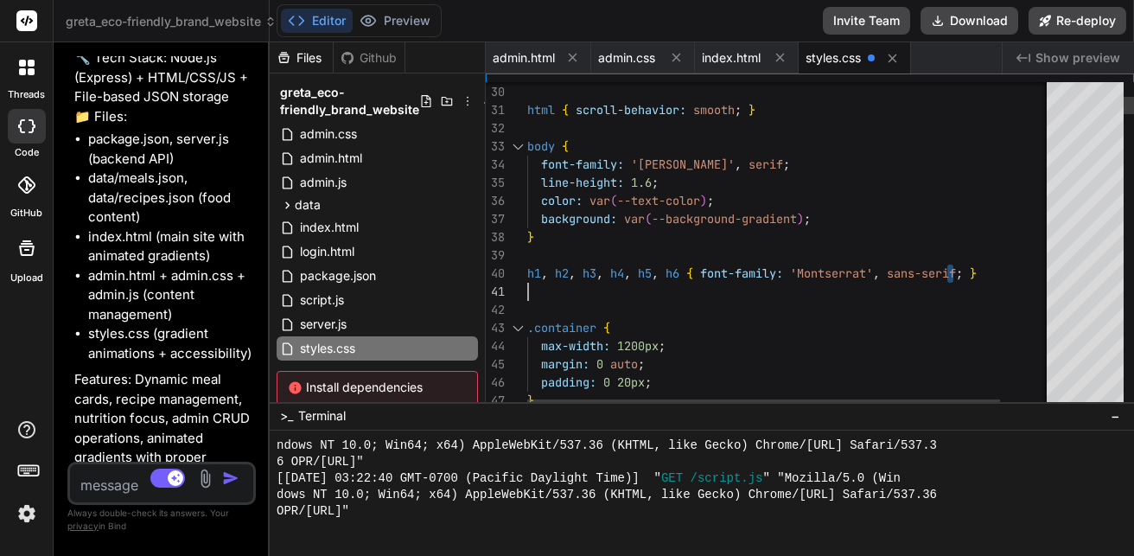
drag, startPoint x: 990, startPoint y: 263, endPoint x: 1008, endPoint y: 274, distance: 20.6
drag, startPoint x: 1008, startPoint y: 274, endPoint x: 972, endPoint y: 273, distance: 35.4
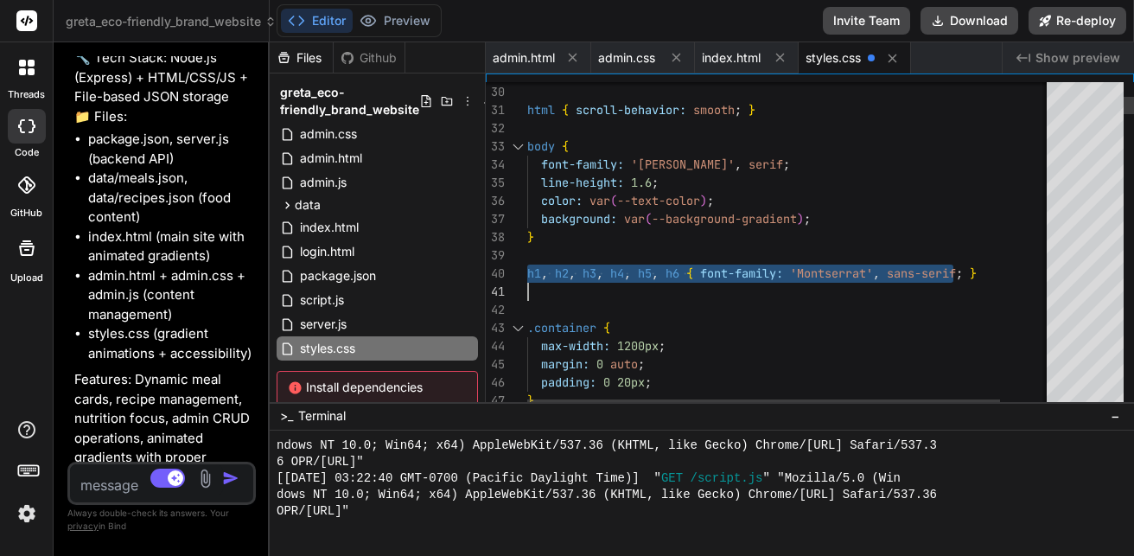
drag, startPoint x: 969, startPoint y: 273, endPoint x: 599, endPoint y: 275, distance: 369.9
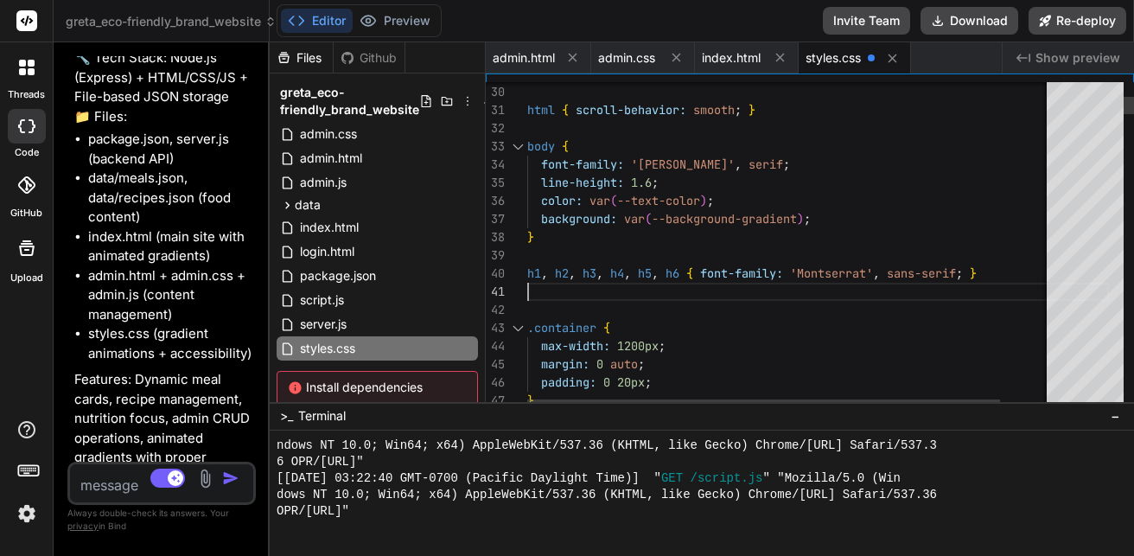
drag, startPoint x: 523, startPoint y: 268, endPoint x: 532, endPoint y: 278, distance: 14.1
click at [532, 278] on div "44 45 40 43 38 39 36 37 33 34 35 31 32 29 30 46 41 42 47 max-width: 1200px ; ma…" at bounding box center [810, 246] width 648 height 328
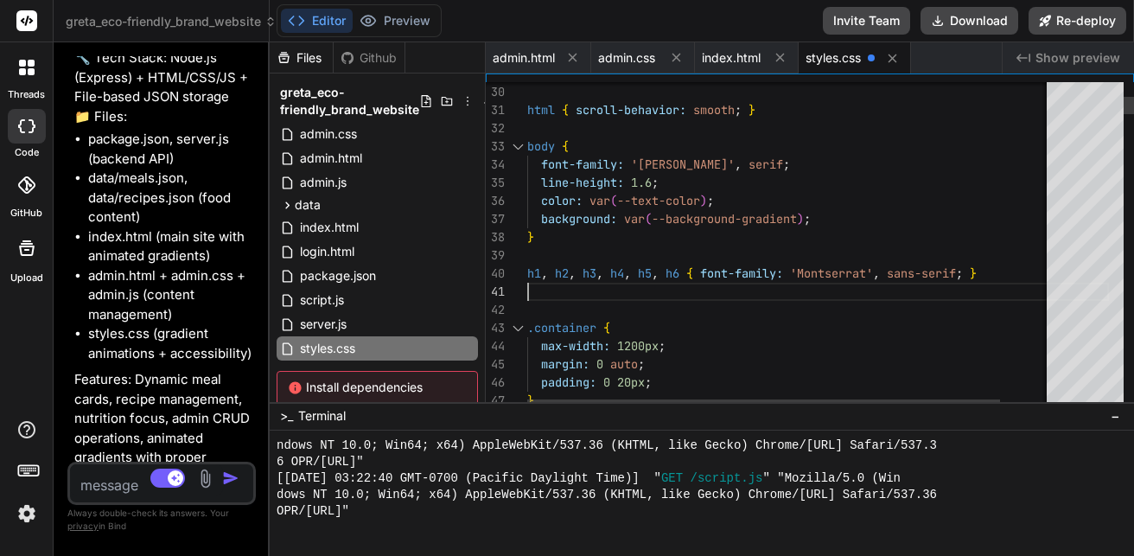
drag, startPoint x: 971, startPoint y: 277, endPoint x: 812, endPoint y: 286, distance: 159.3
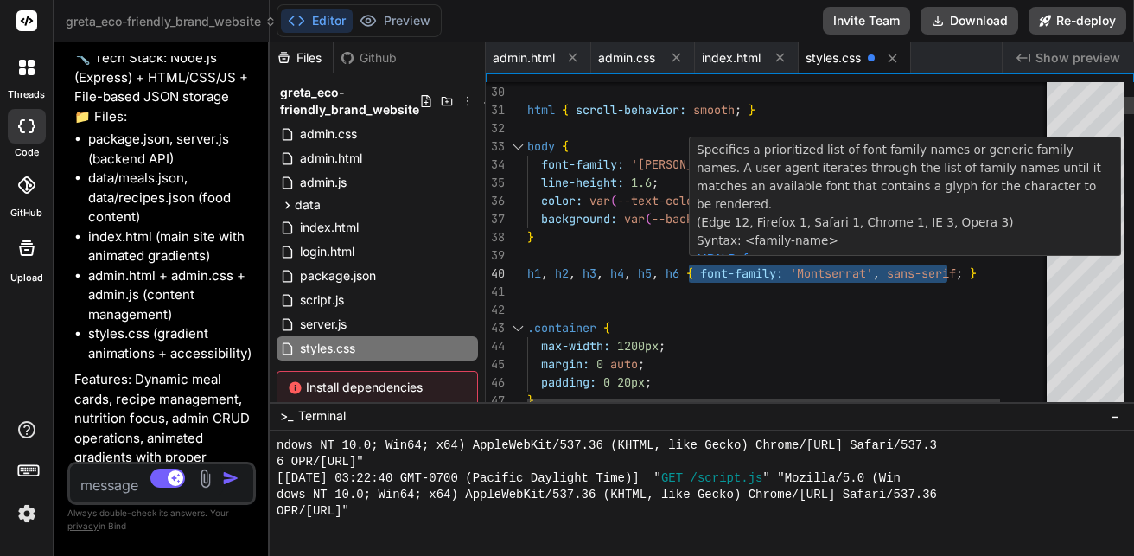
drag, startPoint x: 703, startPoint y: 270, endPoint x: 1047, endPoint y: 266, distance: 344.9
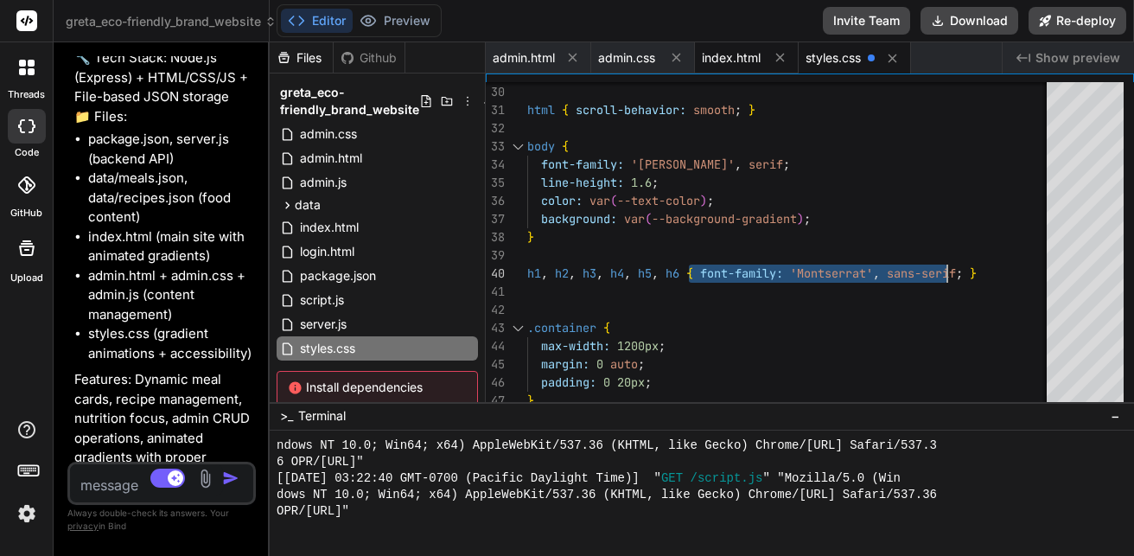
click at [731, 50] on span "index.html" at bounding box center [731, 57] width 59 height 17
type textarea "} window.addEventListener('DOMContentLoaded', () => { fetchAndRenderProducts();…"
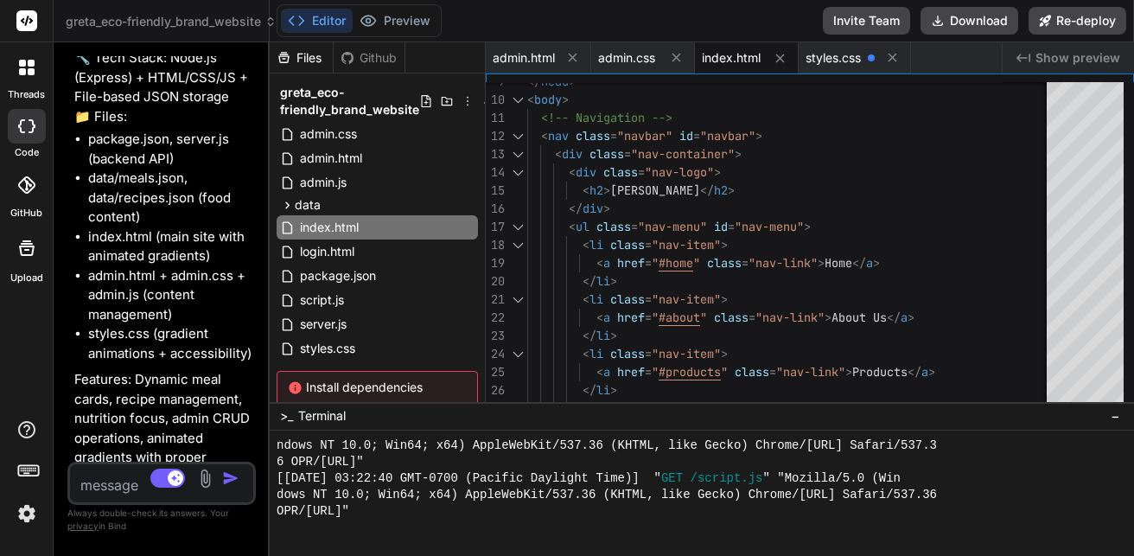
click at [780, 404] on div ">_ Terminal −" at bounding box center [702, 416] width 864 height 29
click at [398, 21] on button "Preview" at bounding box center [395, 21] width 85 height 24
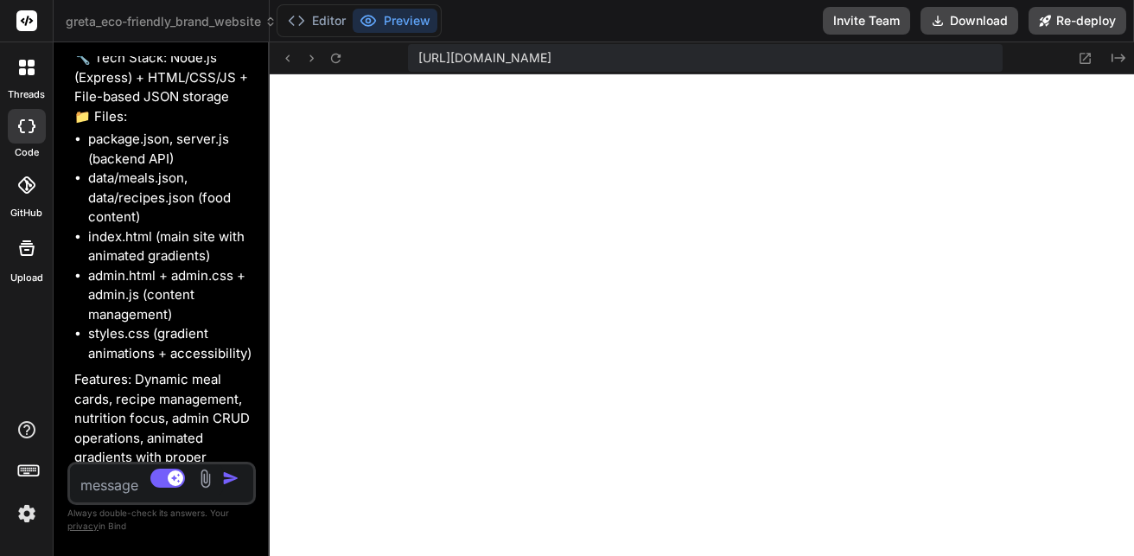
drag, startPoint x: 417, startPoint y: 54, endPoint x: 1001, endPoint y: 73, distance: 583.7
click at [1001, 73] on div "[URL][DOMAIN_NAME] Created with Pixso." at bounding box center [702, 58] width 864 height 32
copy span "[URL]"
type textarea "x"
type textarea "}); } window.addEventListener('DOMContentLoaded', () => { fetchAndRenderProduct…"
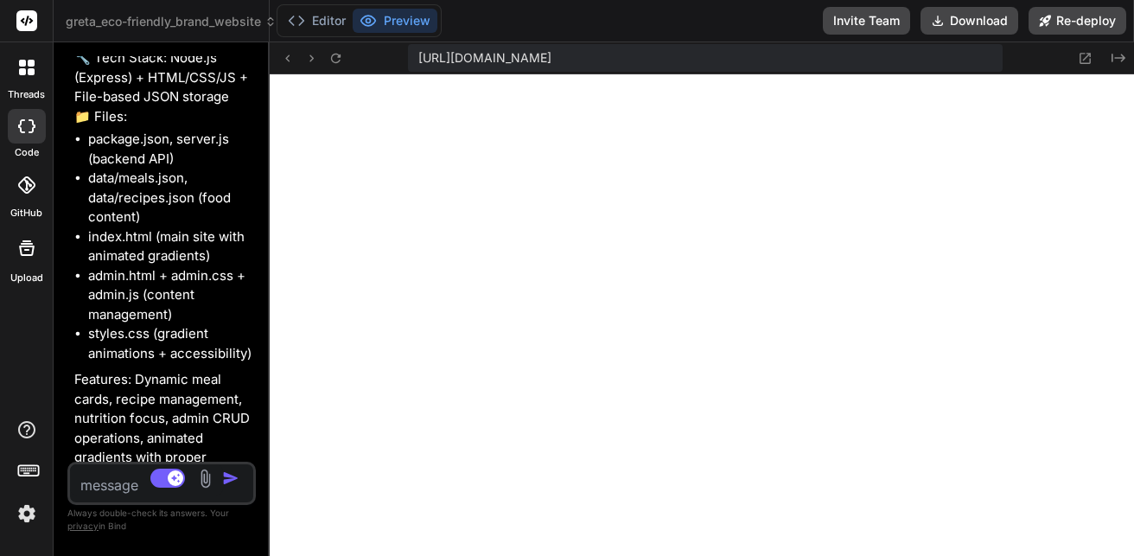
type textarea "x"
